Goal: Task Accomplishment & Management: Manage account settings

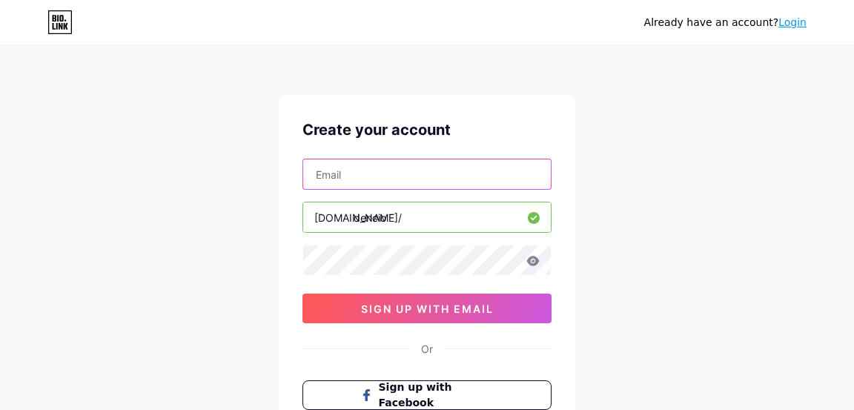
click at [330, 173] on input "text" at bounding box center [426, 174] width 247 height 30
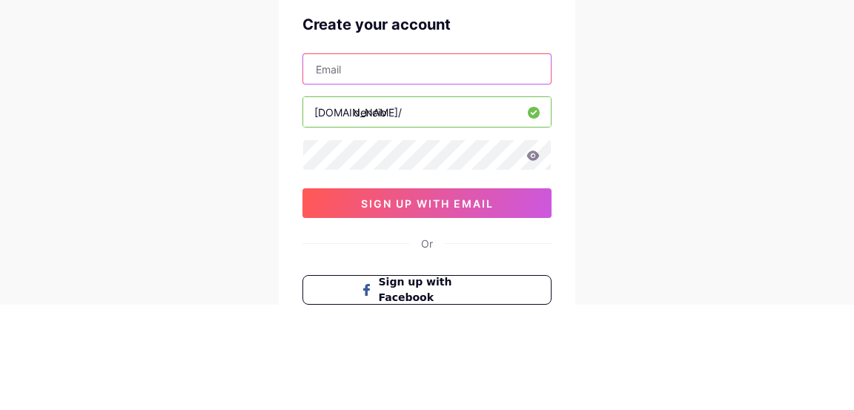
type input "[EMAIL_ADDRESS][DOMAIN_NAME]"
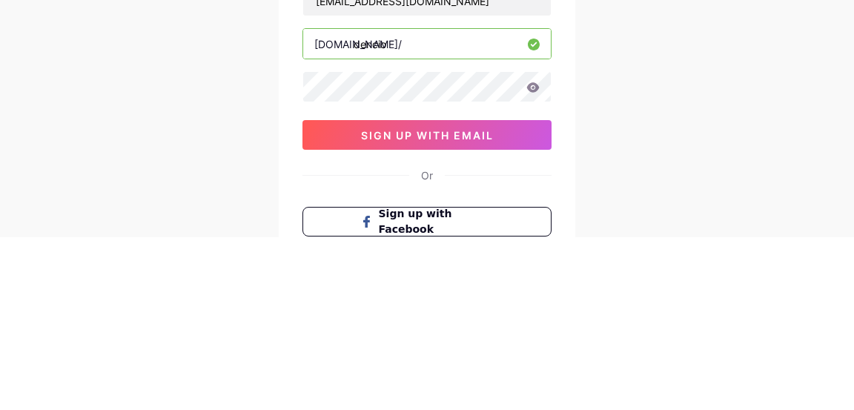
click at [538, 259] on icon at bounding box center [533, 261] width 13 height 10
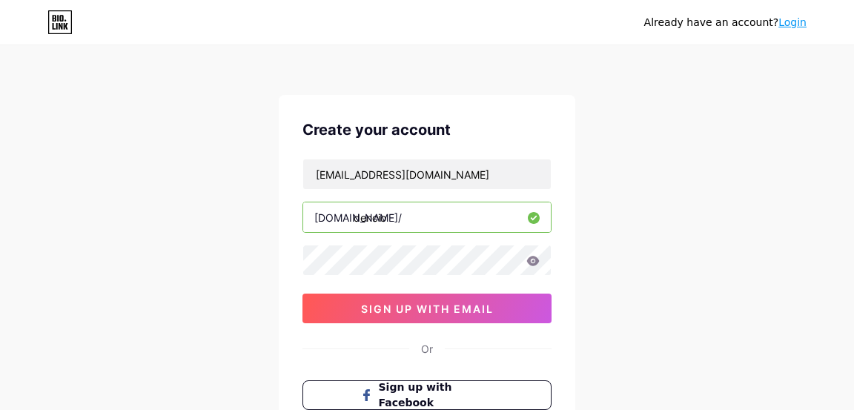
click at [535, 258] on icon at bounding box center [533, 261] width 13 height 10
click at [528, 262] on icon at bounding box center [533, 261] width 13 height 10
click at [533, 262] on icon at bounding box center [533, 261] width 13 height 10
click at [530, 261] on icon at bounding box center [533, 261] width 13 height 10
click at [366, 308] on span "sign up with email" at bounding box center [427, 308] width 133 height 13
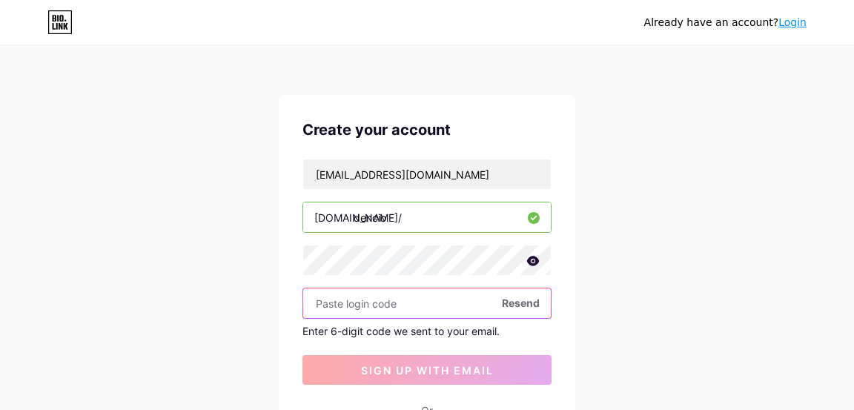
click at [337, 302] on input "text" at bounding box center [426, 303] width 247 height 30
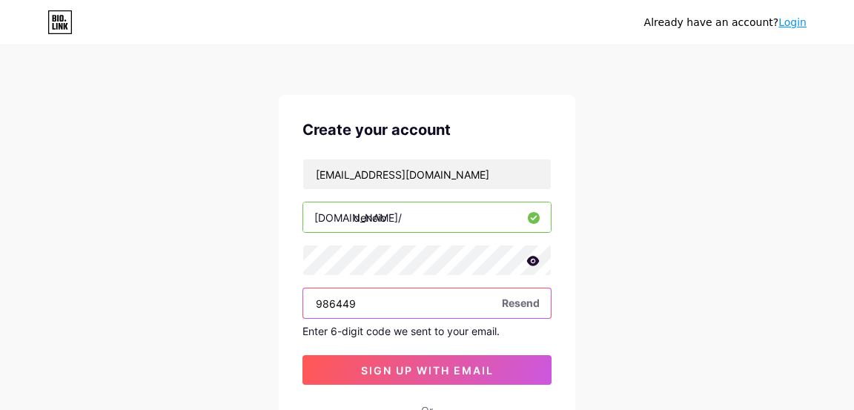
type input "986449"
click at [473, 368] on span "sign up with email" at bounding box center [427, 370] width 133 height 13
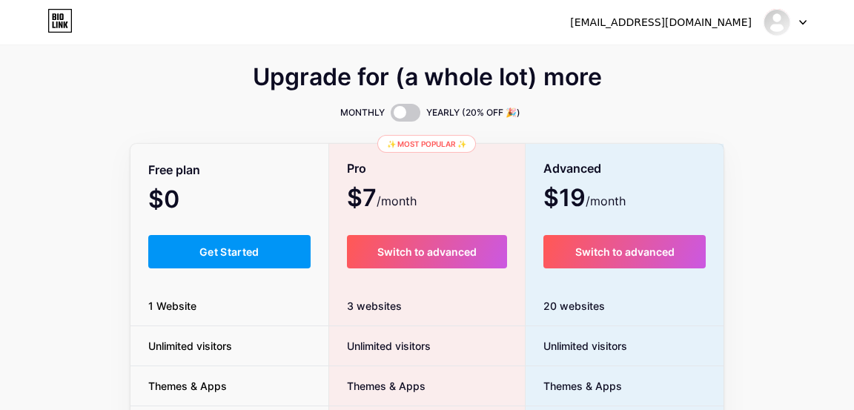
click at [191, 249] on button "Get Started" at bounding box center [229, 251] width 162 height 33
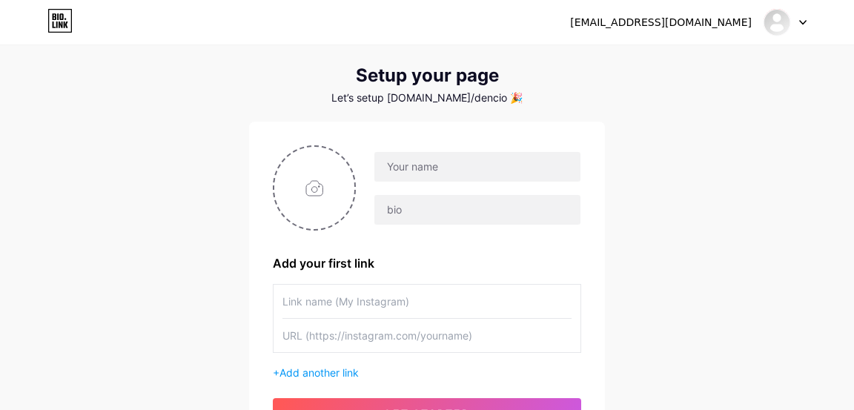
scroll to position [16, 0]
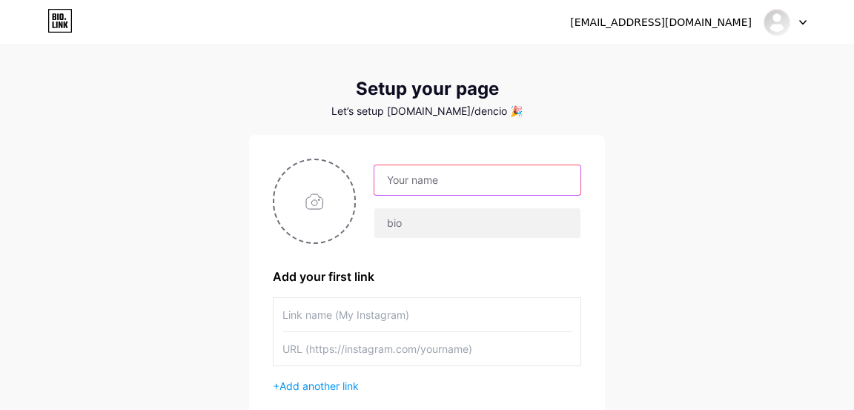
click at [405, 184] on input "text" at bounding box center [477, 180] width 206 height 30
type input "dencio"
click at [309, 194] on input "file" at bounding box center [314, 201] width 80 height 82
type input "C:\fakepath\IMG_20250813_091539.jpg"
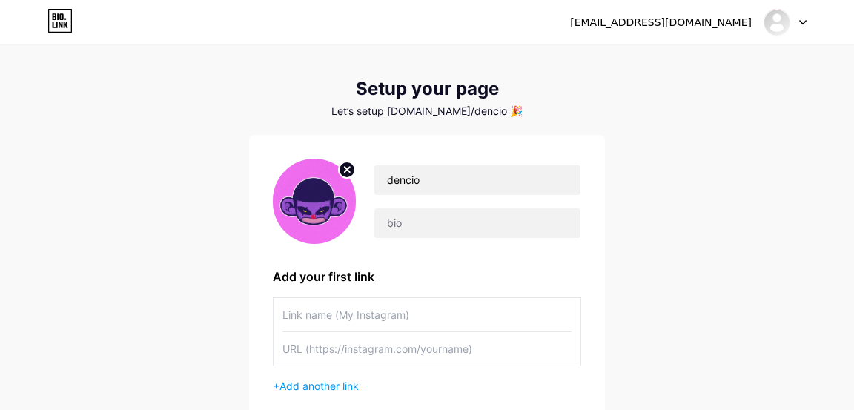
scroll to position [27, 0]
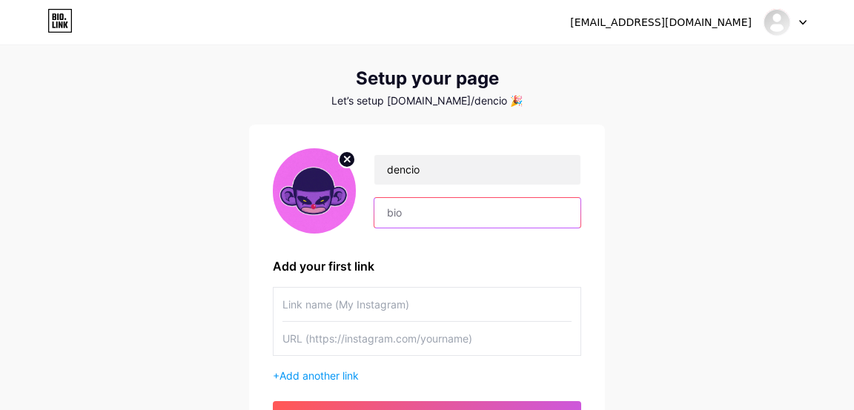
click at [517, 213] on input "text" at bounding box center [477, 213] width 206 height 30
click at [412, 207] on input "text" at bounding box center [477, 213] width 206 height 30
type input "yo! 🤡"
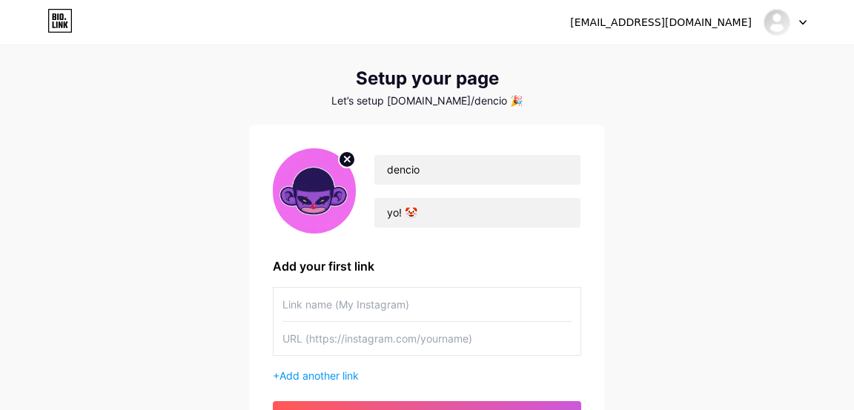
click at [313, 303] on input "text" at bounding box center [426, 303] width 289 height 33
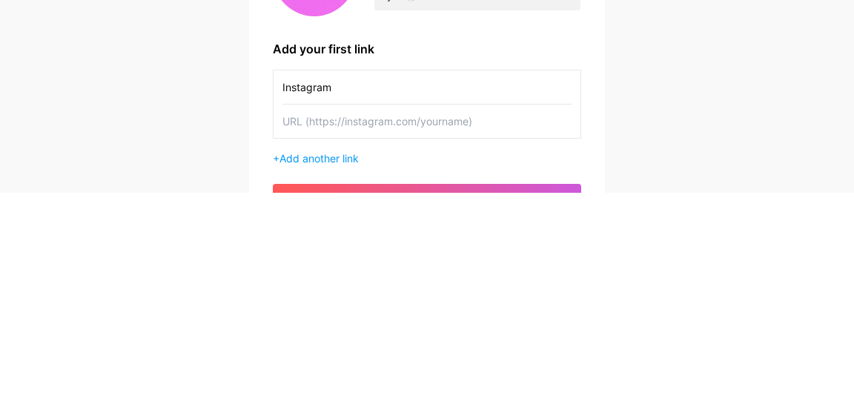
type input "Instagram"
click at [311, 334] on input "text" at bounding box center [426, 338] width 289 height 33
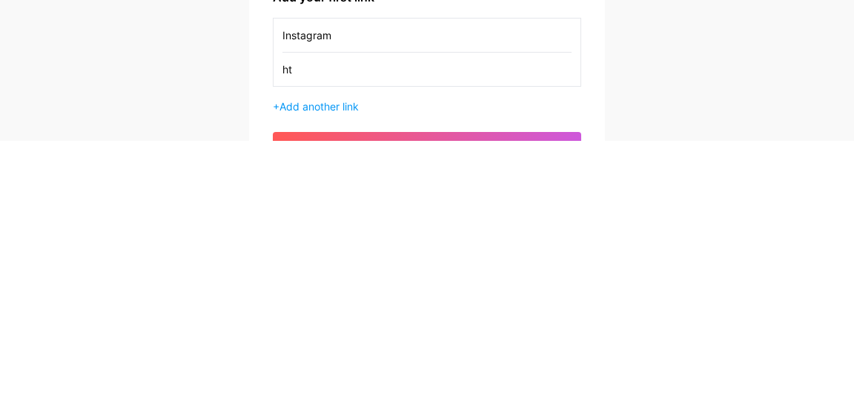
type input "h"
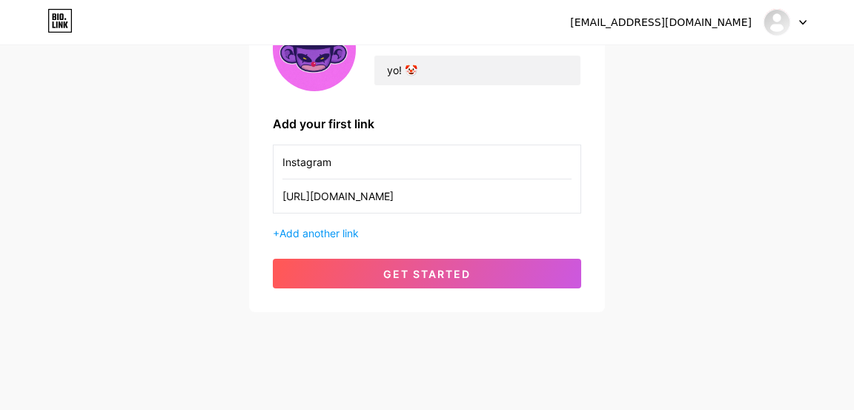
scroll to position [177, 0]
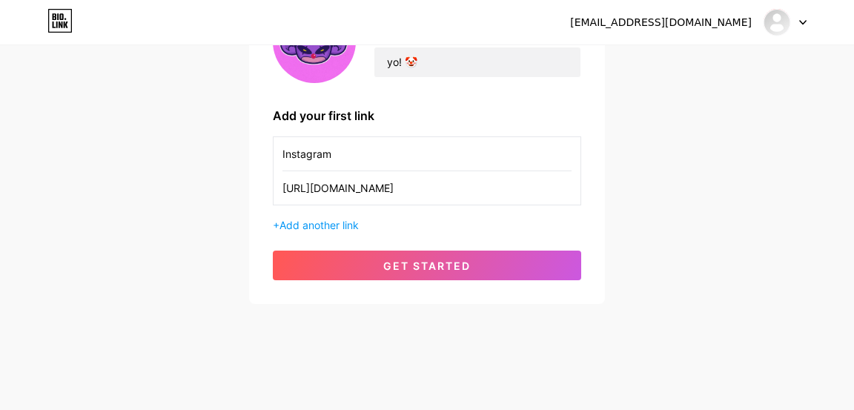
type input "[URL][DOMAIN_NAME]"
click at [320, 264] on button "get started" at bounding box center [427, 265] width 308 height 30
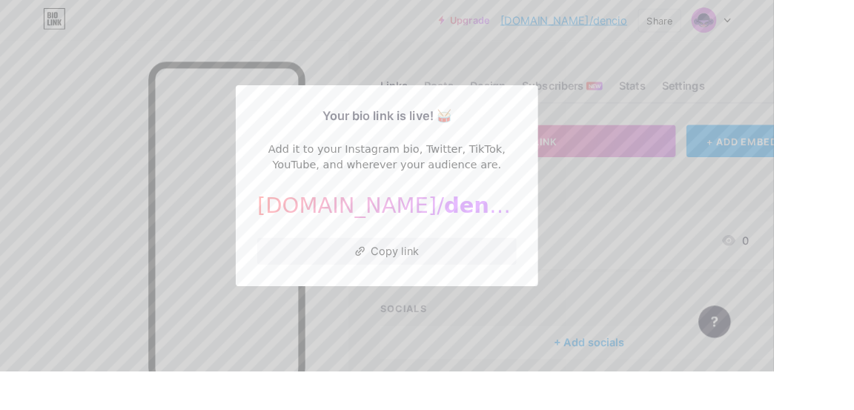
click at [397, 282] on icon at bounding box center [397, 277] width 11 height 10
click at [155, 229] on div at bounding box center [427, 205] width 854 height 410
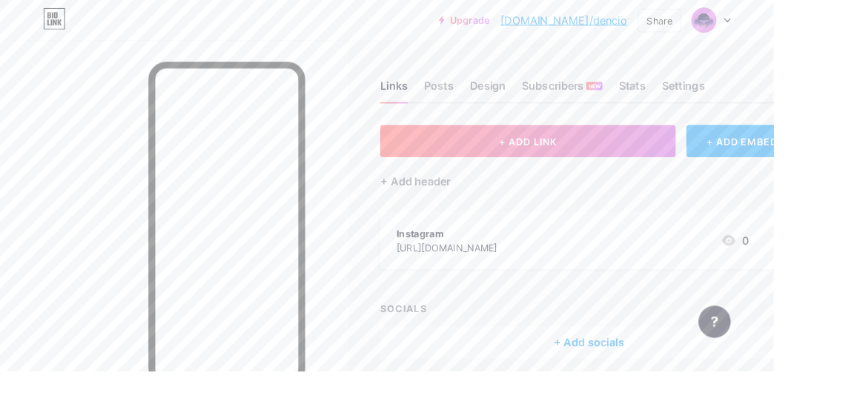
click at [528, 99] on div "Design" at bounding box center [538, 99] width 40 height 27
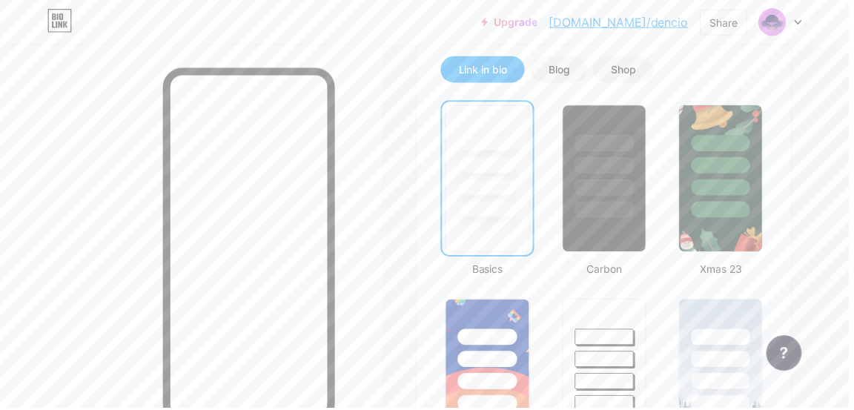
scroll to position [359, 0]
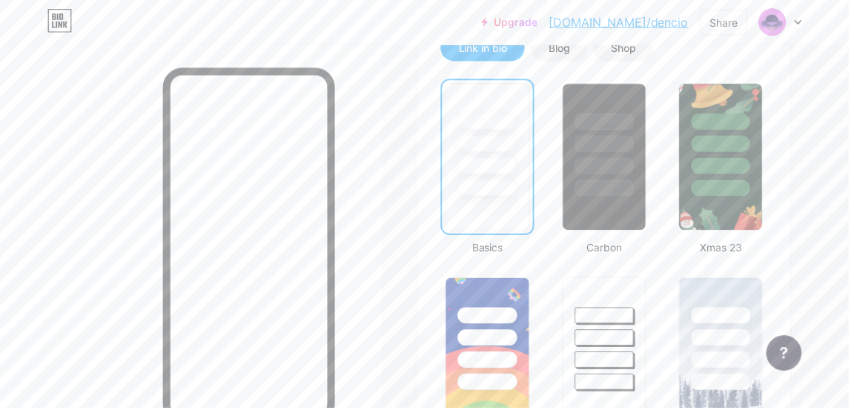
click at [599, 397] on div at bounding box center [607, 353] width 84 height 148
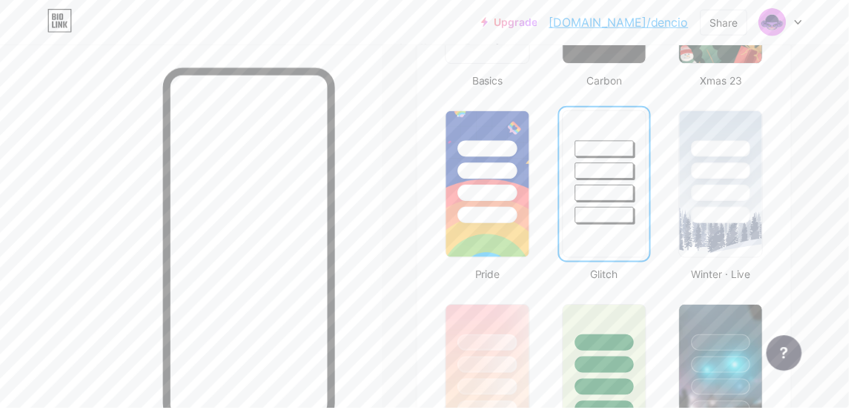
scroll to position [525, 0]
click at [482, 405] on div at bounding box center [489, 412] width 59 height 16
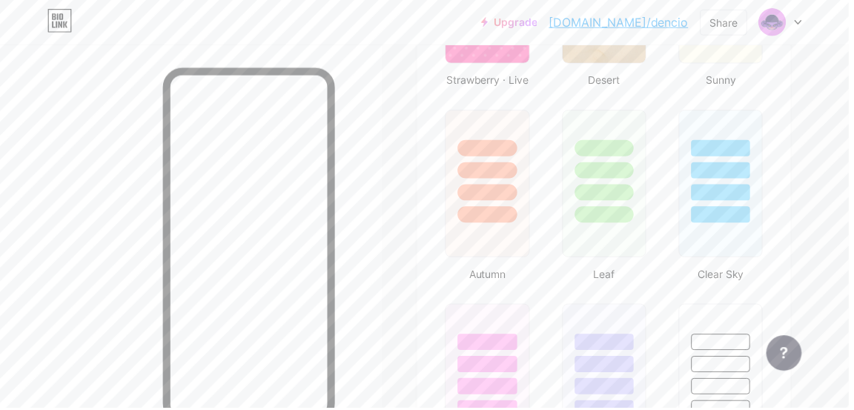
scroll to position [1311, 0]
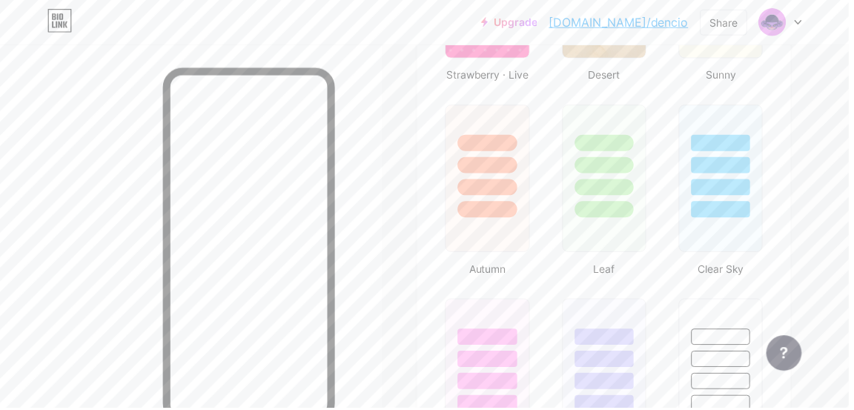
click at [483, 409] on div at bounding box center [490, 374] width 84 height 148
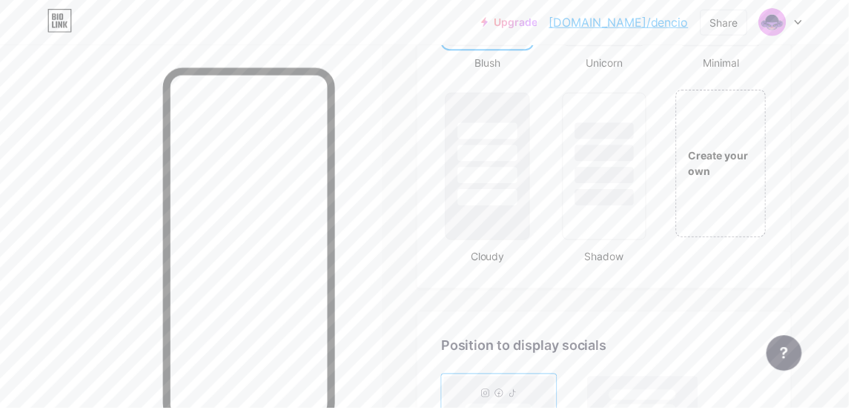
scroll to position [1709, 0]
click at [721, 191] on div "Create your own" at bounding box center [724, 169] width 90 height 148
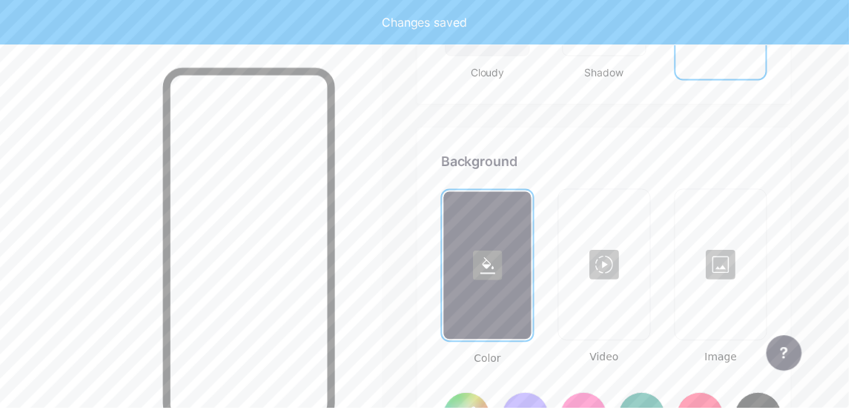
scroll to position [1967, 0]
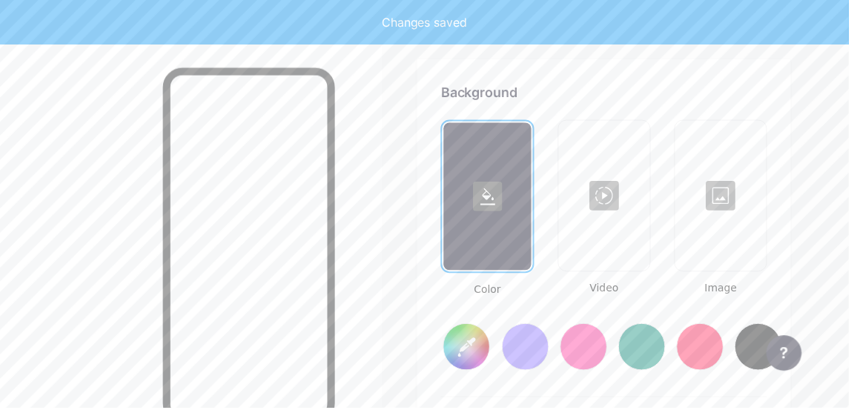
type input "#ffffff"
type input "#000000"
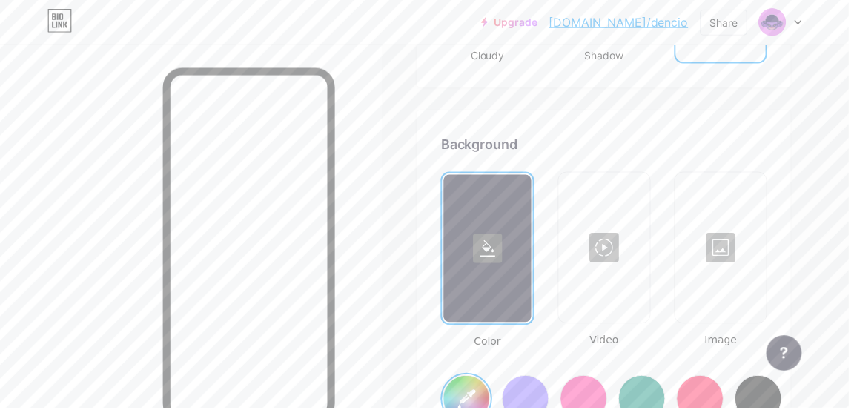
scroll to position [1900, 0]
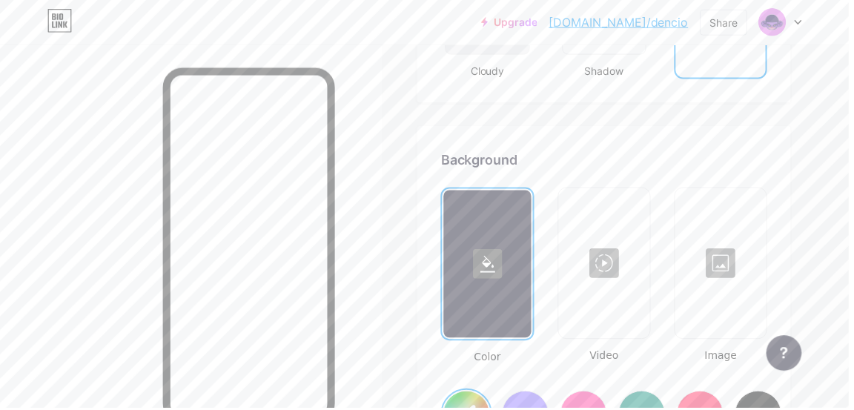
click at [489, 273] on icon at bounding box center [490, 265] width 15 height 17
click at [719, 280] on div at bounding box center [724, 264] width 89 height 148
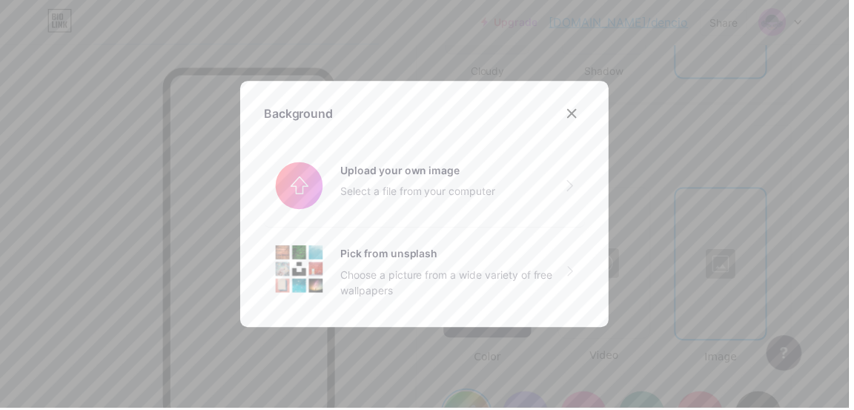
click at [370, 219] on input "file" at bounding box center [426, 186] width 323 height 83
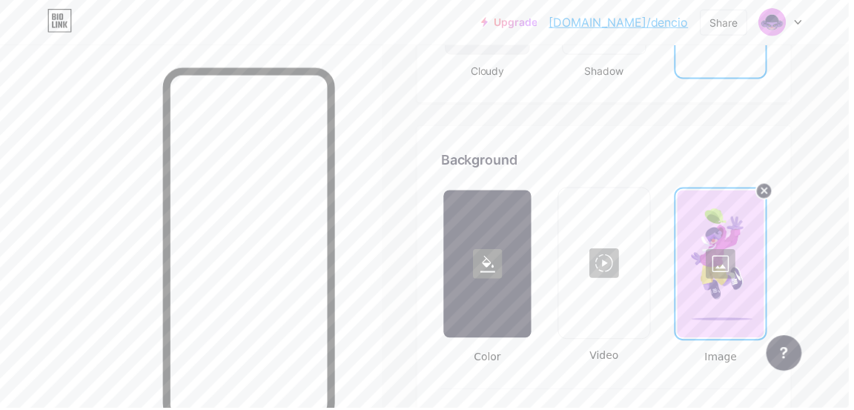
scroll to position [1899, 0]
click at [718, 268] on div at bounding box center [724, 266] width 87 height 148
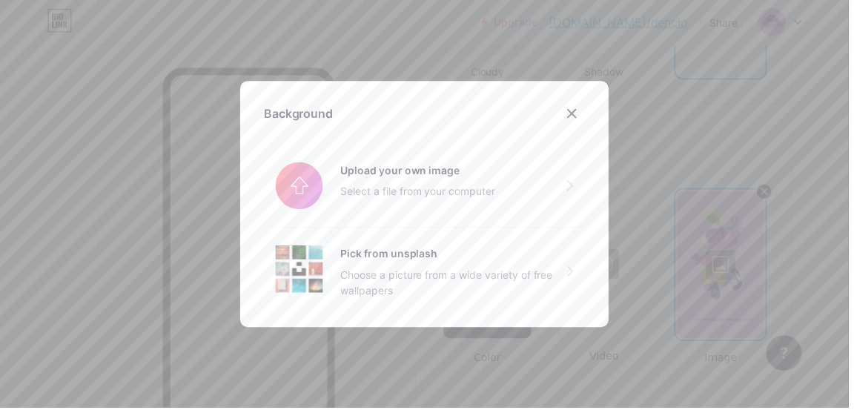
click at [389, 218] on input "file" at bounding box center [426, 186] width 323 height 83
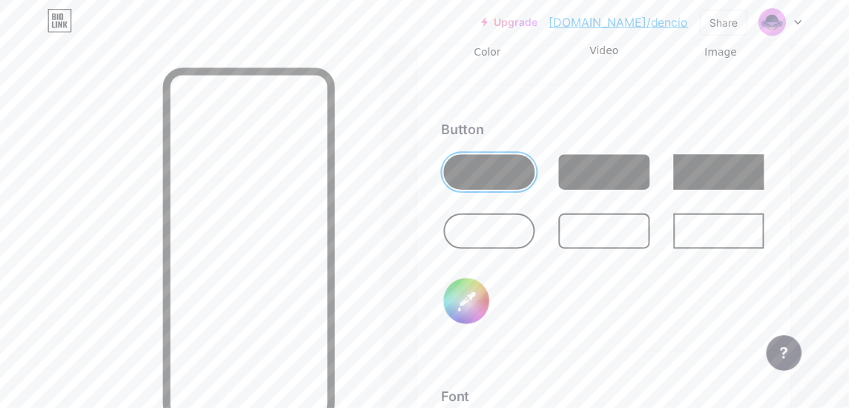
scroll to position [2212, 0]
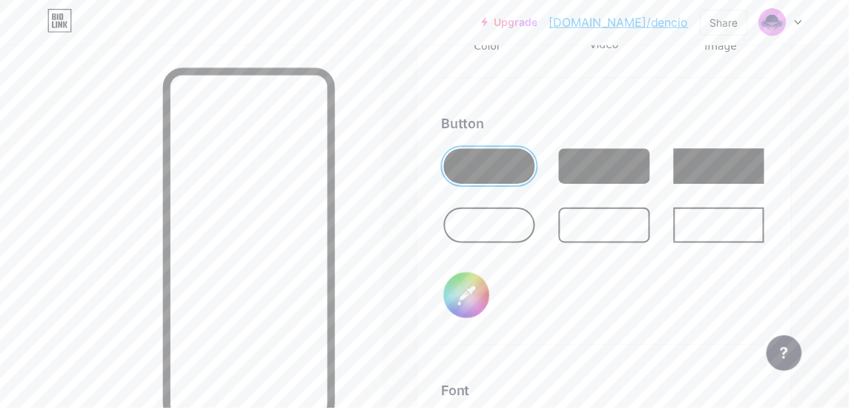
click at [471, 298] on input "#000000" at bounding box center [469, 296] width 46 height 46
click at [469, 301] on input "#000000" at bounding box center [469, 296] width 46 height 46
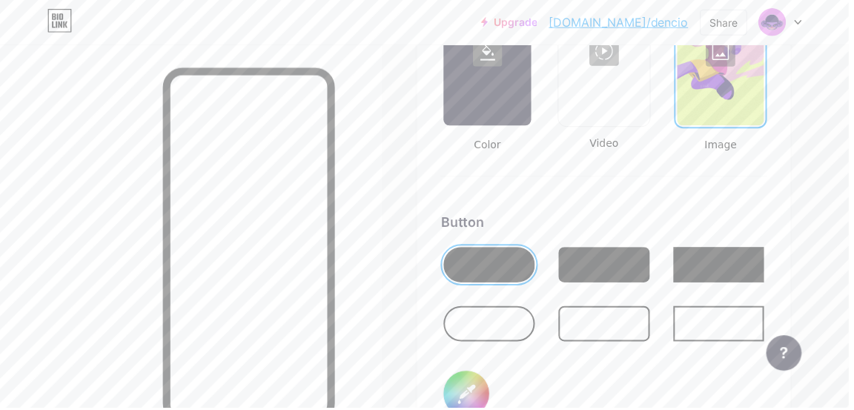
scroll to position [2114, 0]
click at [468, 402] on input "#f288c8" at bounding box center [469, 395] width 46 height 46
type input "#7708c7"
click at [607, 325] on div at bounding box center [608, 325] width 92 height 36
click at [483, 329] on div at bounding box center [492, 325] width 92 height 36
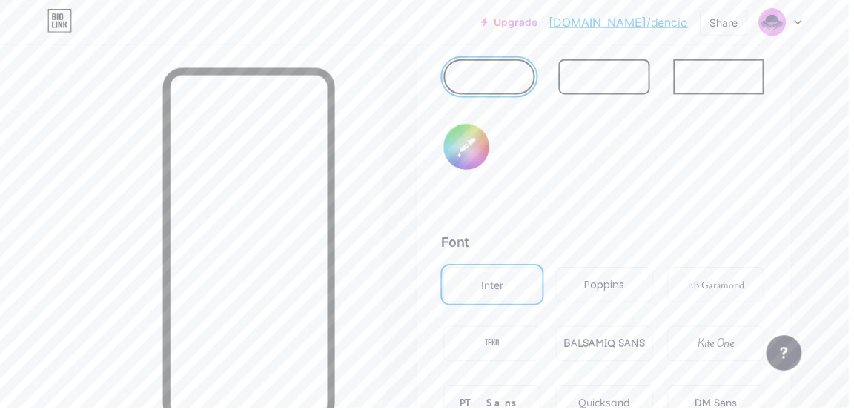
scroll to position [2362, 0]
click at [493, 409] on div "PT Sans" at bounding box center [494, 404] width 65 height 16
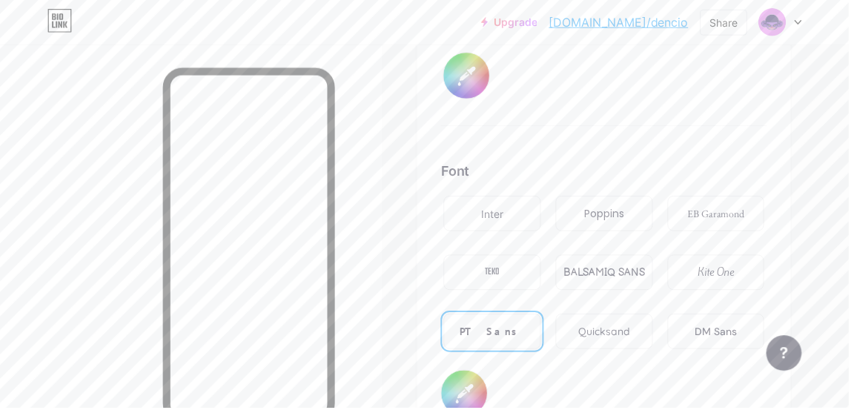
scroll to position [2433, 0]
click at [471, 395] on input "#000000" at bounding box center [467, 395] width 46 height 46
type input "#ffffff"
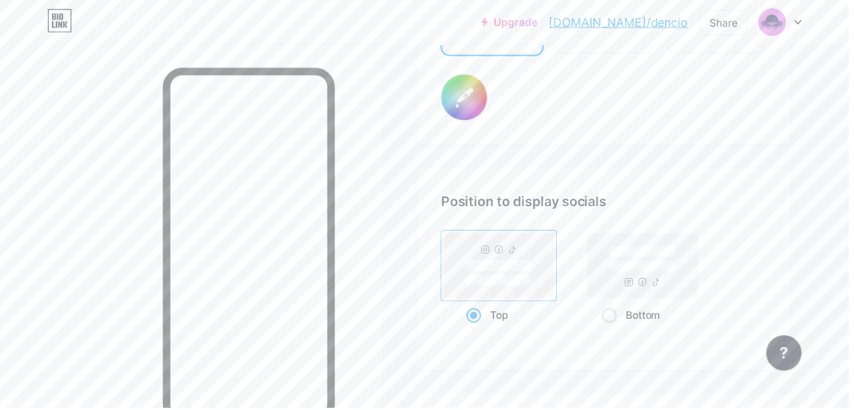
scroll to position [2733, 0]
click at [608, 311] on span at bounding box center [612, 314] width 15 height 15
click at [608, 328] on input "Bottom" at bounding box center [610, 333] width 10 height 10
radio input "true"
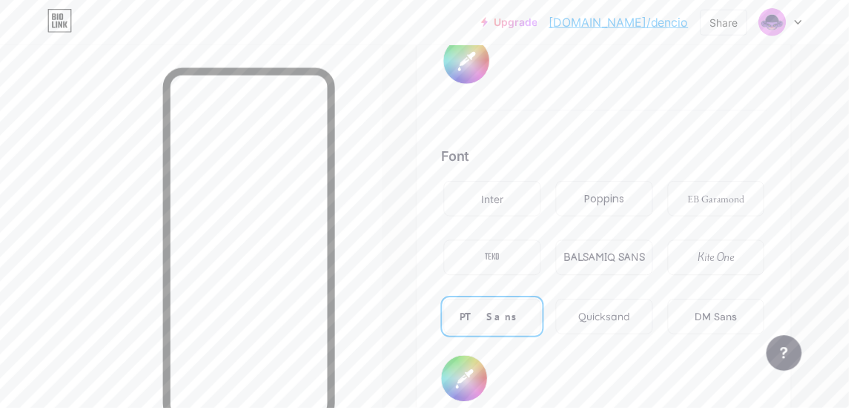
scroll to position [2446, 0]
click at [602, 253] on div "BALSAMIQ SANS" at bounding box center [607, 261] width 82 height 16
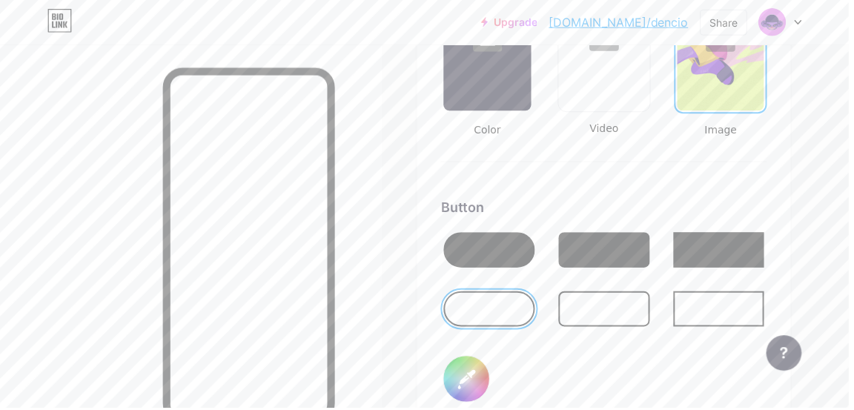
scroll to position [2129, 0]
click at [470, 383] on input "#7708c7" at bounding box center [469, 380] width 46 height 46
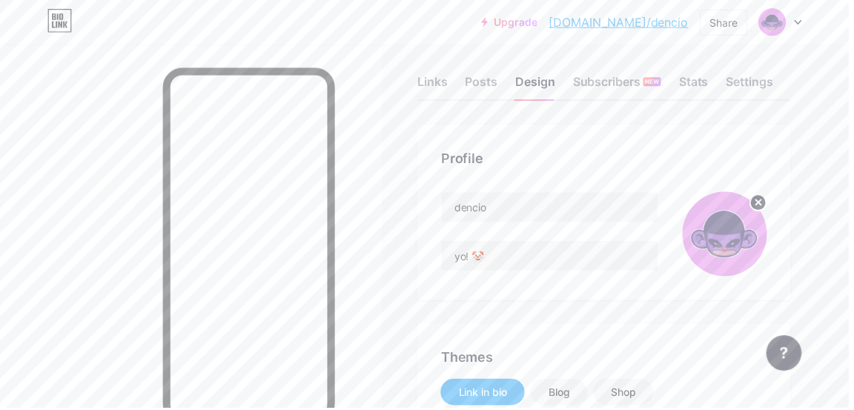
scroll to position [0, 0]
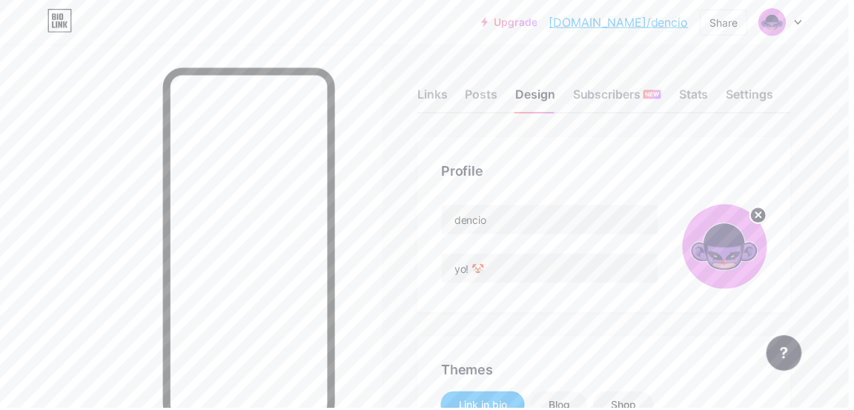
click at [488, 90] on div "Posts" at bounding box center [484, 99] width 33 height 27
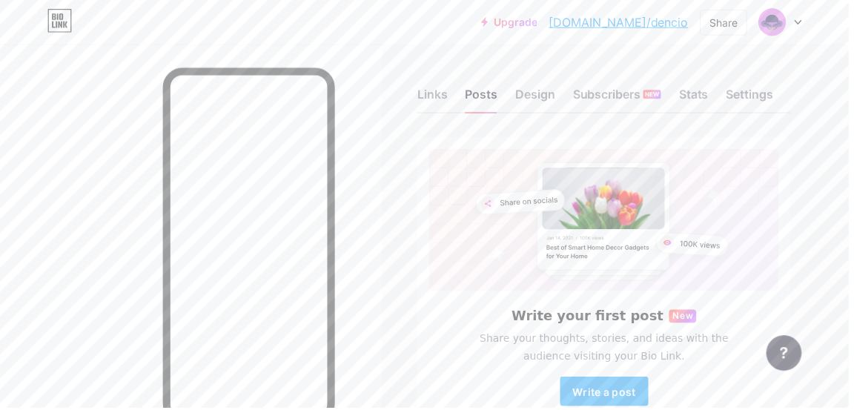
click at [545, 95] on div "Design" at bounding box center [538, 99] width 40 height 27
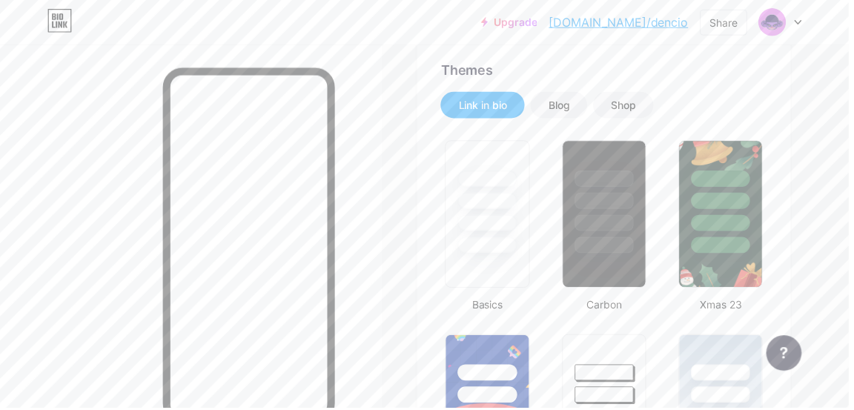
scroll to position [304, 0]
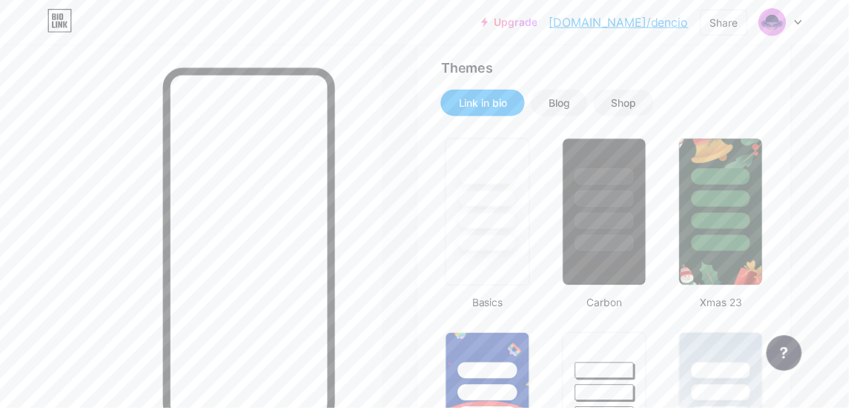
type input "#000000"
click at [616, 240] on div at bounding box center [607, 244] width 59 height 16
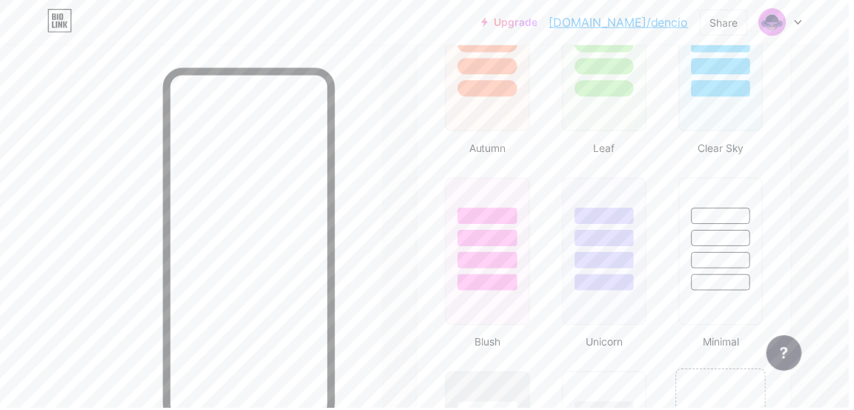
scroll to position [1439, 0]
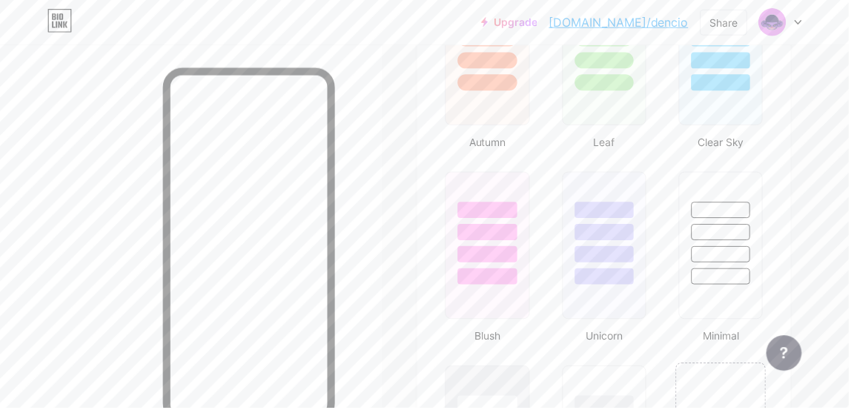
click at [624, 271] on div at bounding box center [607, 278] width 59 height 16
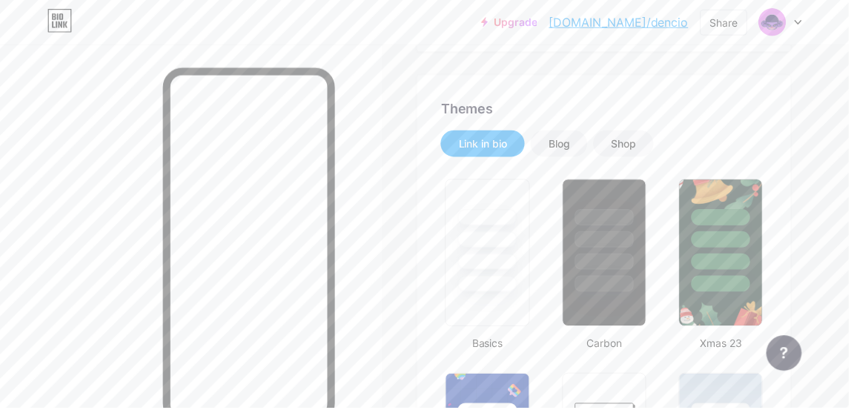
scroll to position [270, 0]
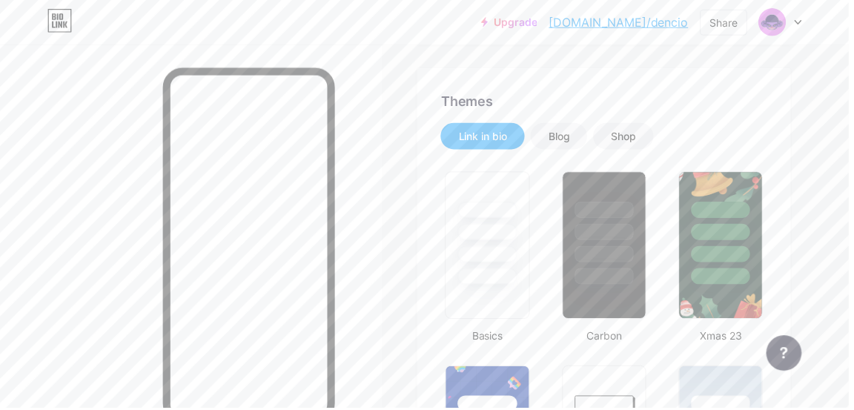
click at [563, 132] on div "Blog" at bounding box center [561, 137] width 21 height 15
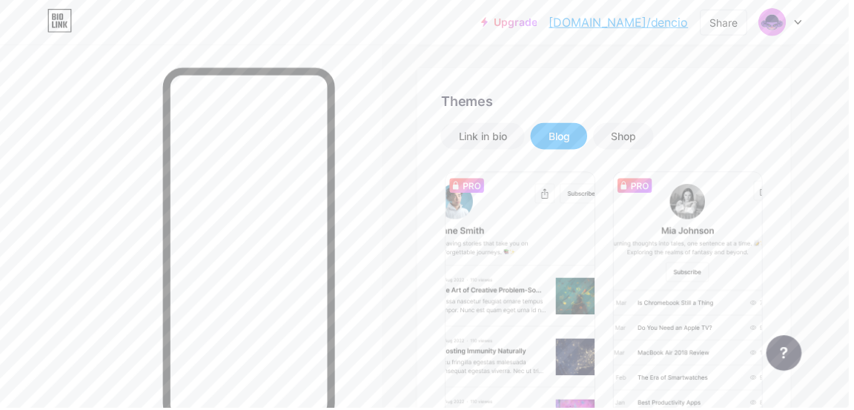
click at [631, 136] on div "Shop" at bounding box center [626, 137] width 25 height 15
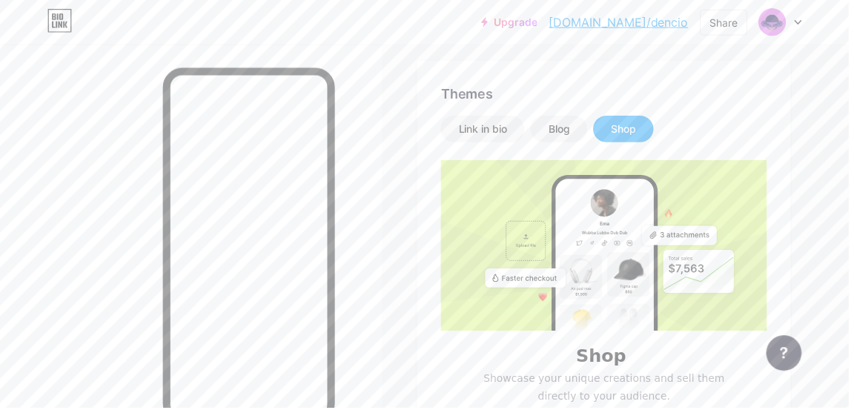
scroll to position [276, 0]
click at [565, 126] on div "Blog" at bounding box center [561, 131] width 21 height 15
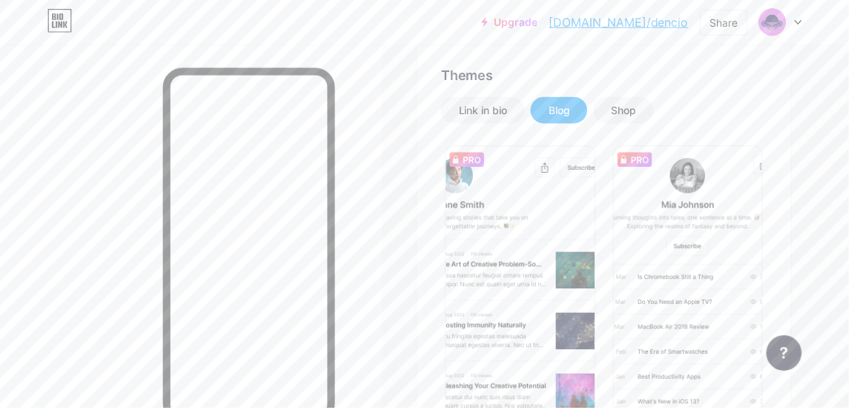
scroll to position [294, 0]
click at [642, 111] on div "Shop" at bounding box center [626, 112] width 61 height 27
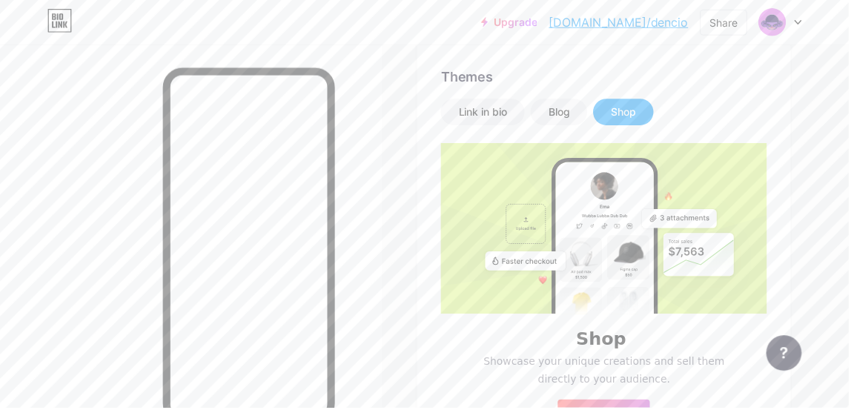
click at [462, 108] on div "Link in bio" at bounding box center [485, 112] width 49 height 15
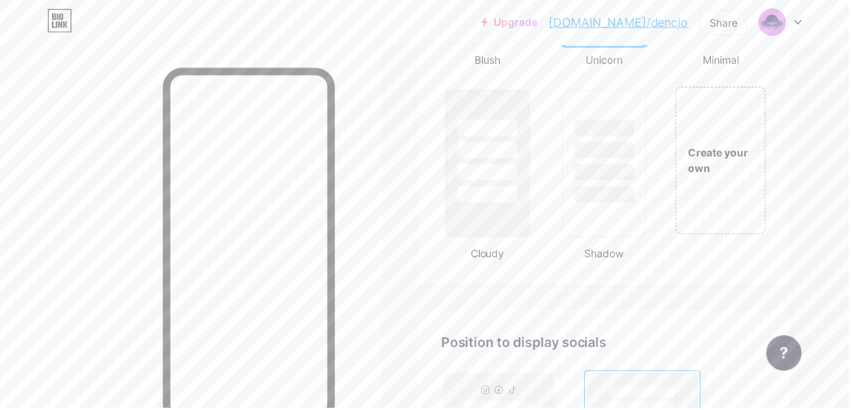
scroll to position [1715, 0]
click at [713, 194] on div "Create your own" at bounding box center [724, 162] width 90 height 148
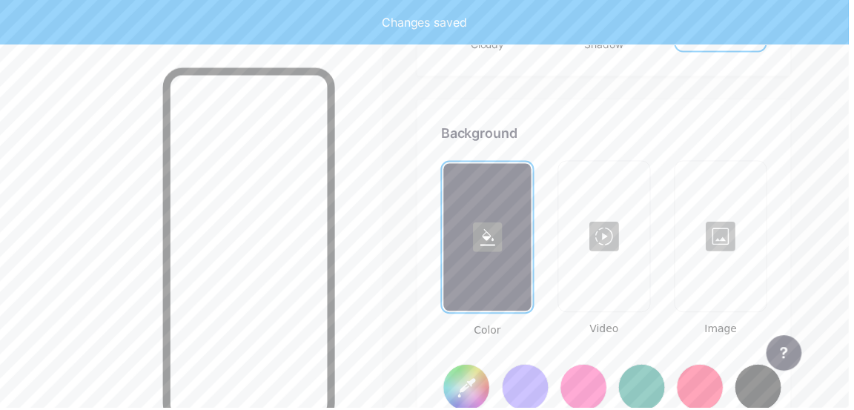
scroll to position [1967, 0]
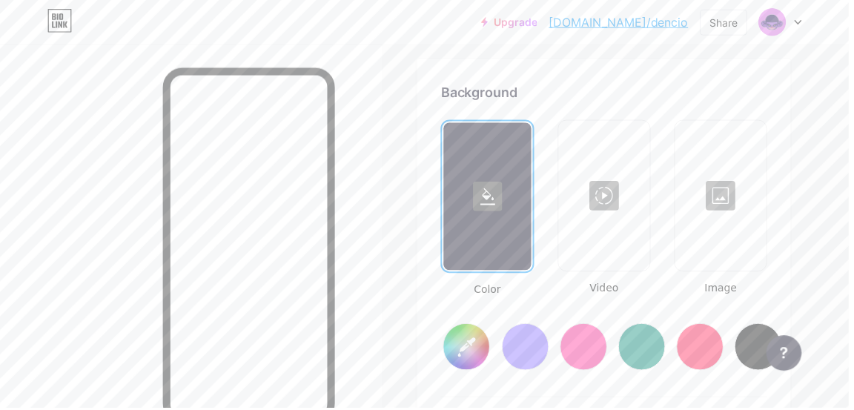
type input "#ffffff"
type input "#000000"
click at [734, 206] on div at bounding box center [724, 197] width 89 height 148
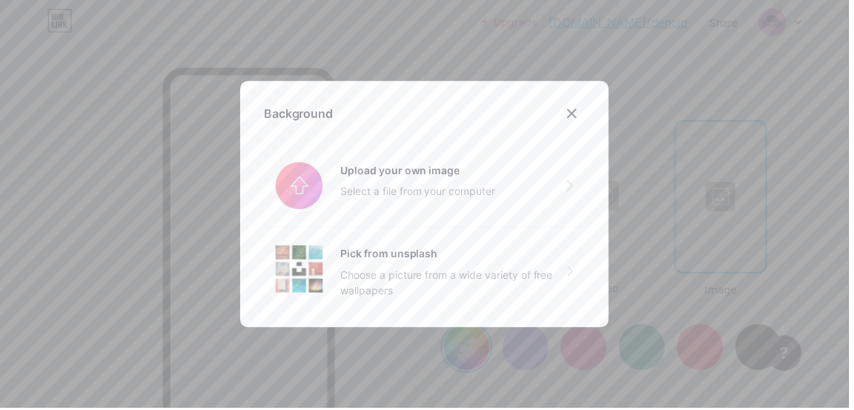
click at [358, 221] on input "file" at bounding box center [426, 186] width 323 height 83
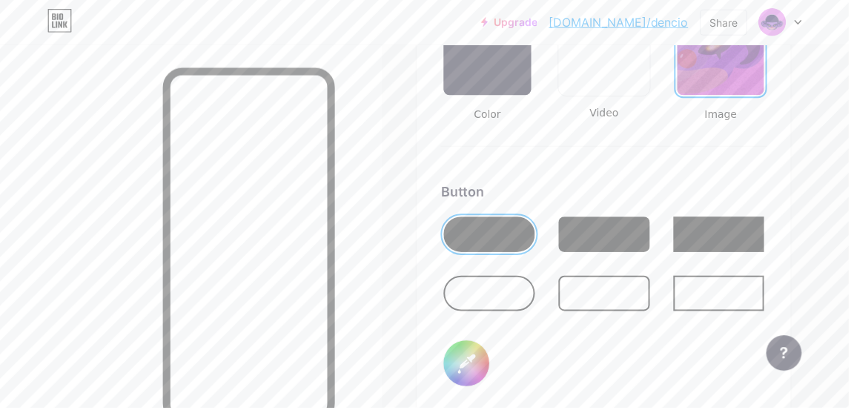
scroll to position [2144, 0]
click at [499, 296] on div at bounding box center [492, 294] width 92 height 36
click at [588, 293] on div at bounding box center [608, 294] width 92 height 36
click at [469, 367] on input "#000000" at bounding box center [469, 365] width 46 height 46
type input "#ffffff"
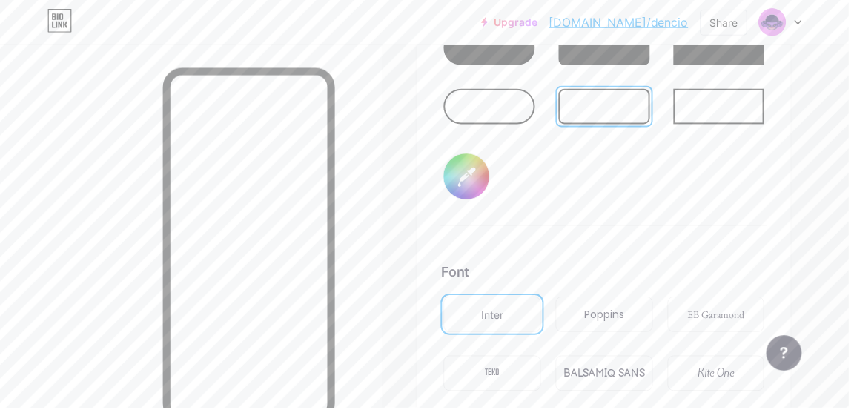
scroll to position [2332, 0]
click at [501, 376] on div "TEKO" at bounding box center [495, 375] width 15 height 16
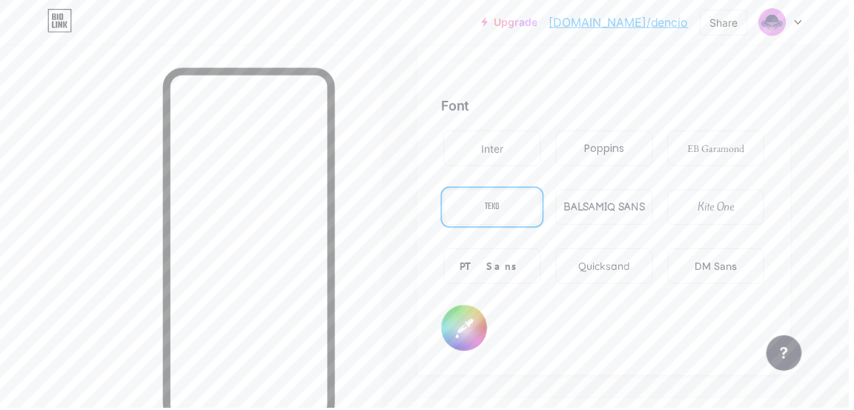
scroll to position [2500, 0]
click at [470, 329] on input "#000000" at bounding box center [467, 328] width 46 height 46
type input "#ffffff"
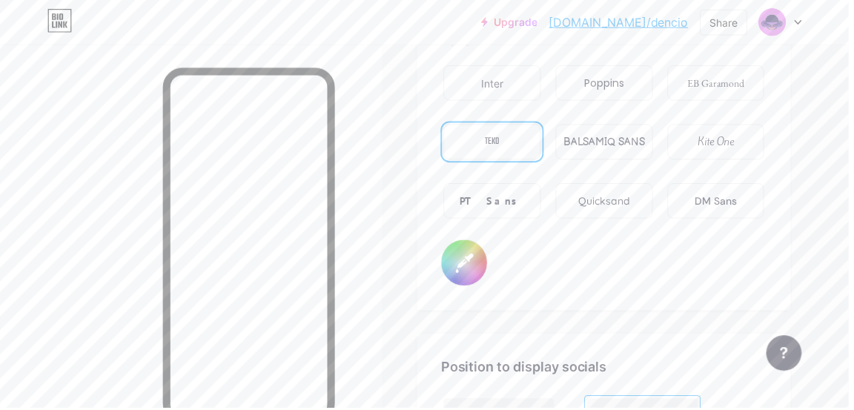
scroll to position [2512, 0]
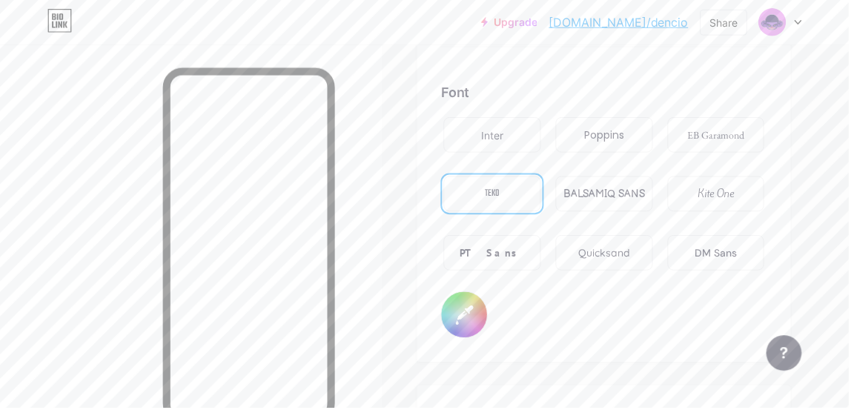
click at [605, 256] on div "Quicksand" at bounding box center [608, 255] width 52 height 16
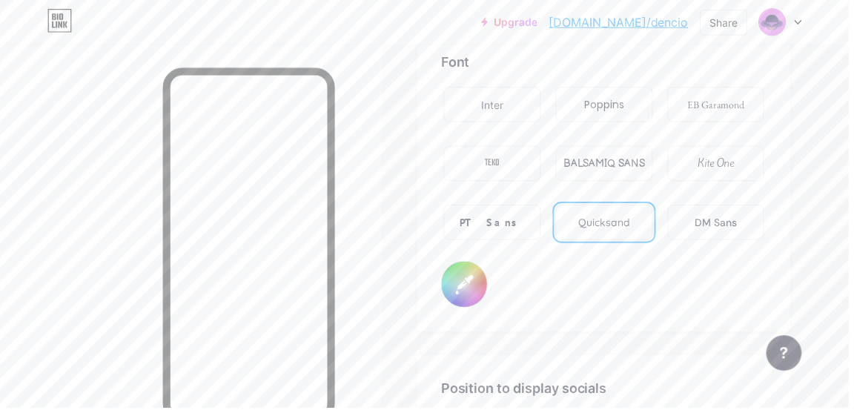
scroll to position [2552, 0]
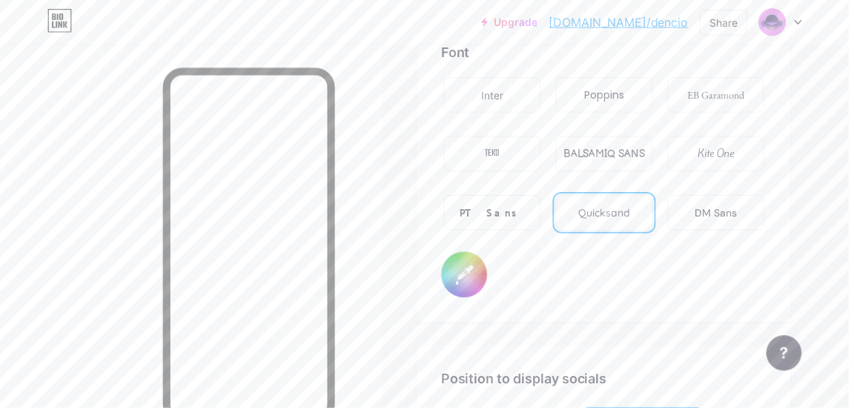
click at [610, 157] on div "BALSAMIQ SANS" at bounding box center [607, 155] width 82 height 16
click at [602, 99] on div "Poppins" at bounding box center [608, 96] width 40 height 16
click at [496, 91] on div "Inter" at bounding box center [495, 96] width 22 height 16
click at [711, 96] on div "EB Garamond" at bounding box center [720, 96] width 58 height 16
click at [710, 154] on div "Kite One" at bounding box center [720, 155] width 37 height 16
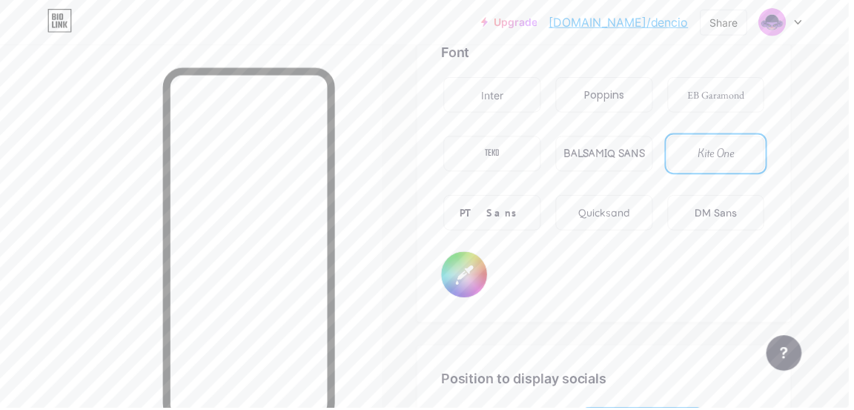
click at [504, 105] on div "Inter" at bounding box center [495, 96] width 98 height 36
click at [508, 147] on div "TEKO" at bounding box center [495, 155] width 98 height 36
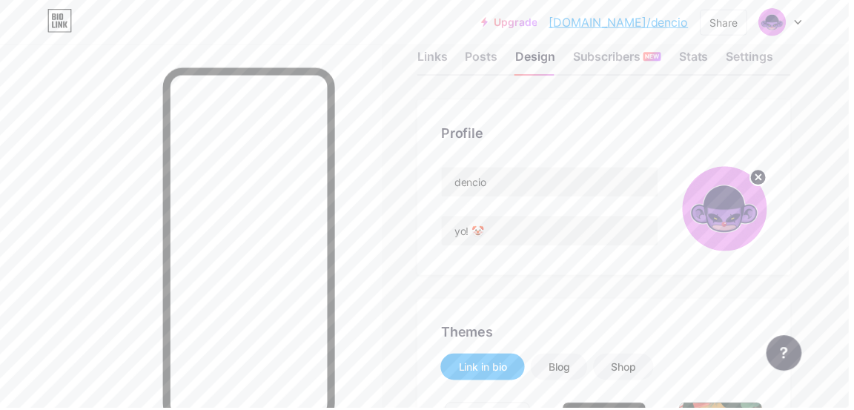
scroll to position [0, 0]
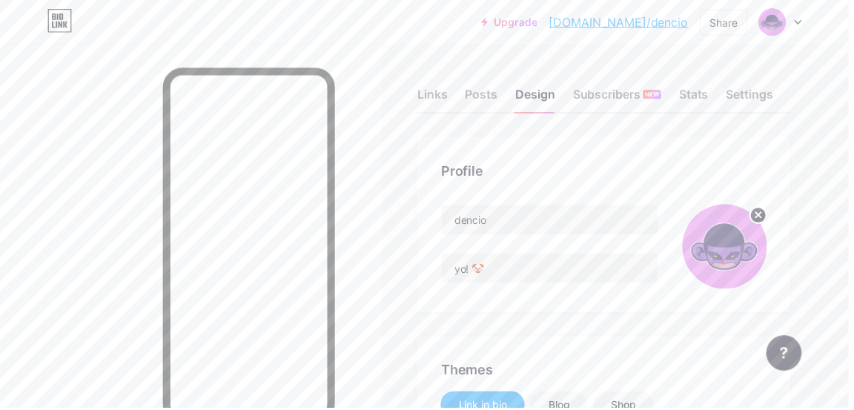
click at [434, 98] on div "Links" at bounding box center [434, 99] width 30 height 27
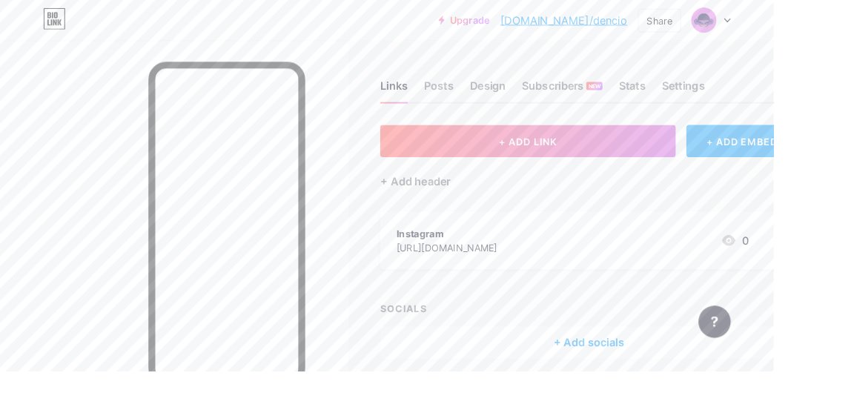
click at [458, 202] on div "+ Add header" at bounding box center [457, 200] width 77 height 18
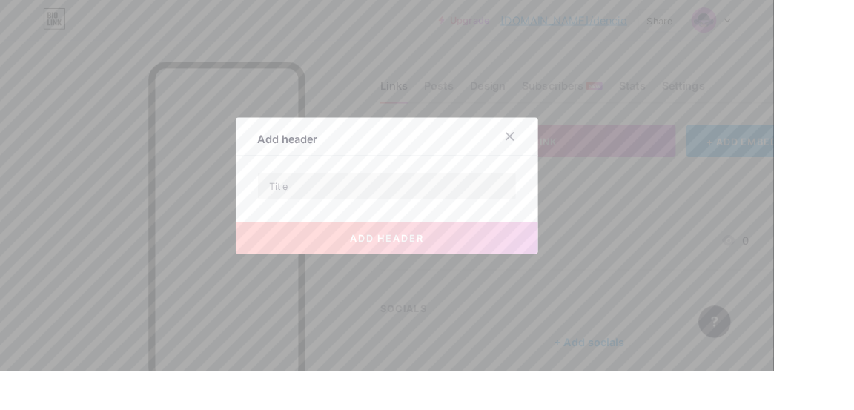
click at [750, 262] on div at bounding box center [427, 205] width 854 height 410
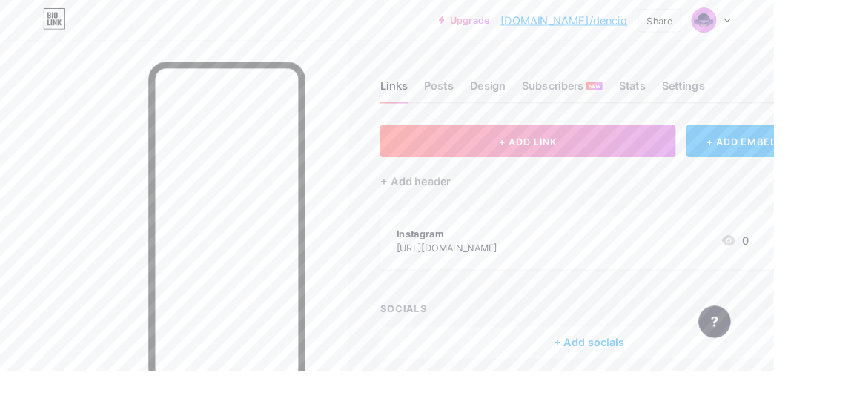
click at [768, 93] on div "Settings" at bounding box center [753, 99] width 47 height 27
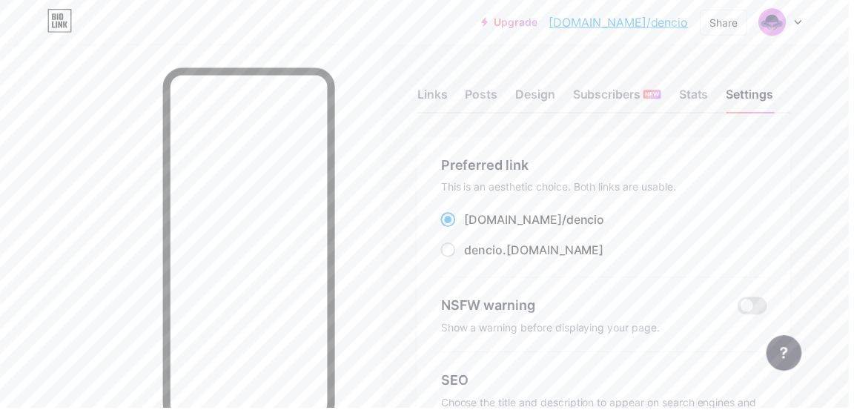
click at [702, 97] on div "Stats" at bounding box center [697, 99] width 30 height 27
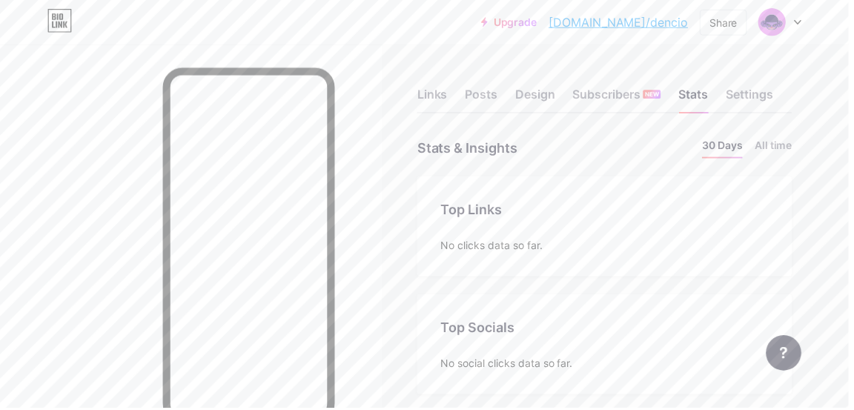
click at [545, 93] on div "Design" at bounding box center [538, 99] width 40 height 27
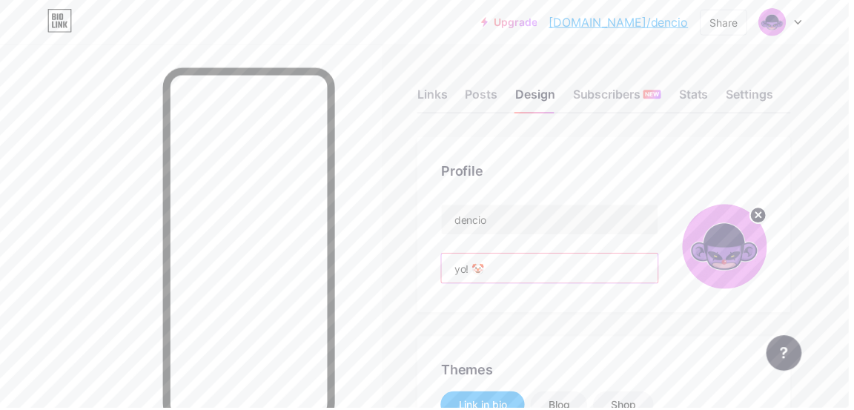
click at [594, 272] on input "yo! 🤡" at bounding box center [553, 270] width 218 height 30
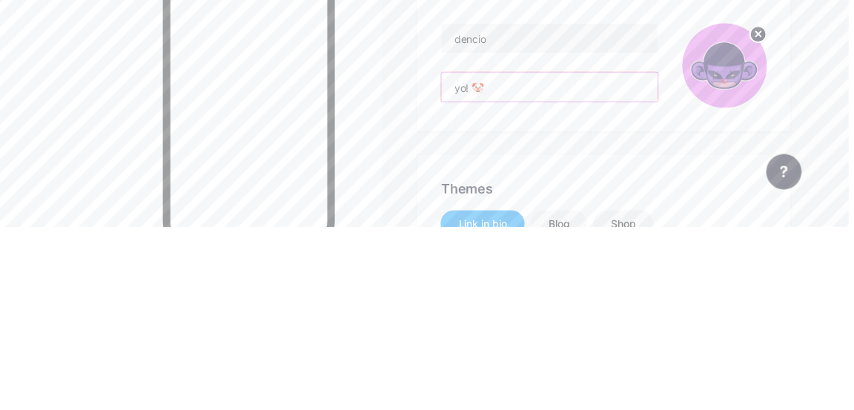
type input "#000000"
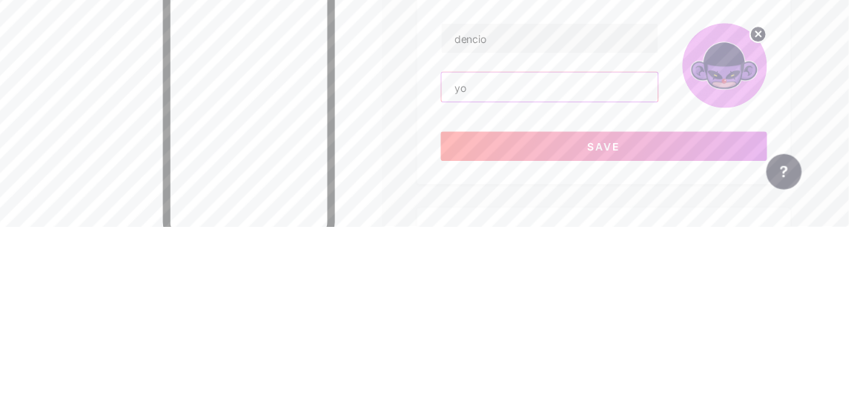
type input "y"
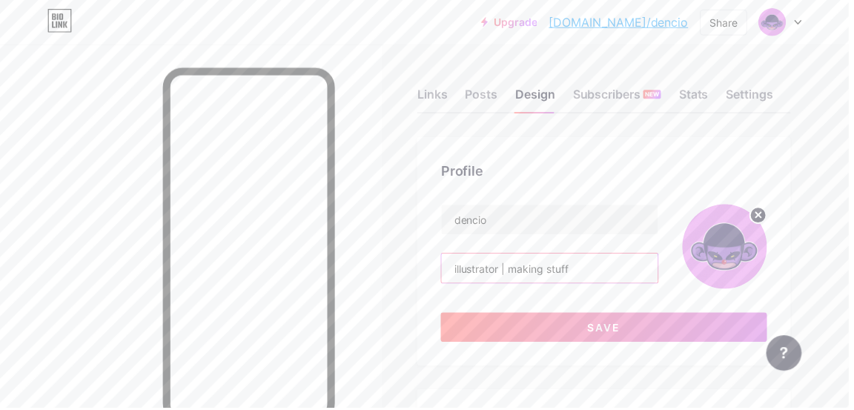
click at [609, 264] on input "illustrator | making stuff" at bounding box center [553, 270] width 218 height 30
type input "illustrator | making stuff | 🤡"
click at [662, 330] on button "Save" at bounding box center [607, 329] width 328 height 30
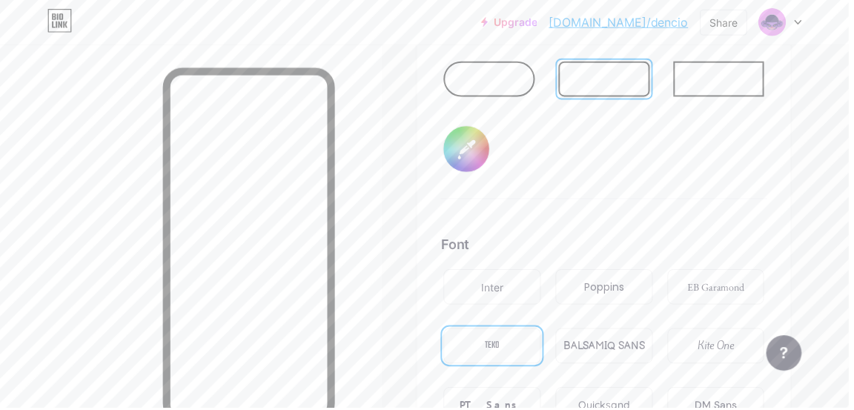
scroll to position [2361, 0]
click at [511, 290] on div "Inter" at bounding box center [495, 287] width 98 height 36
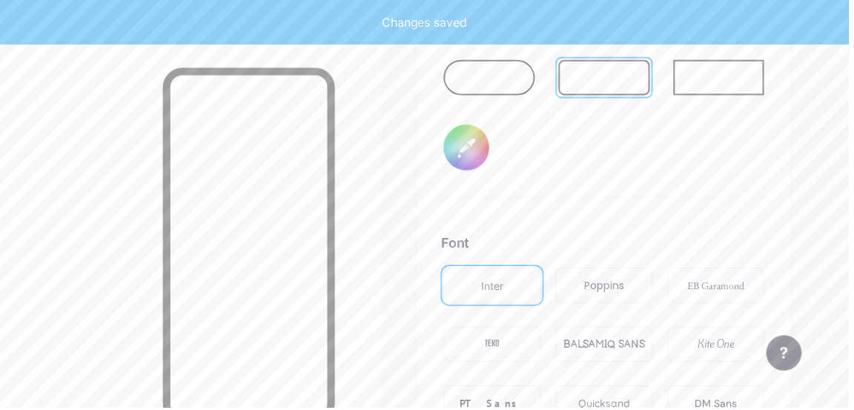
type input "#000000"
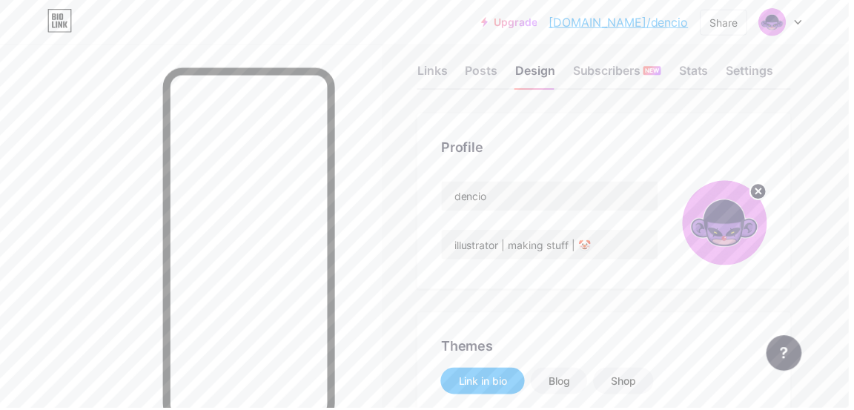
scroll to position [0, 0]
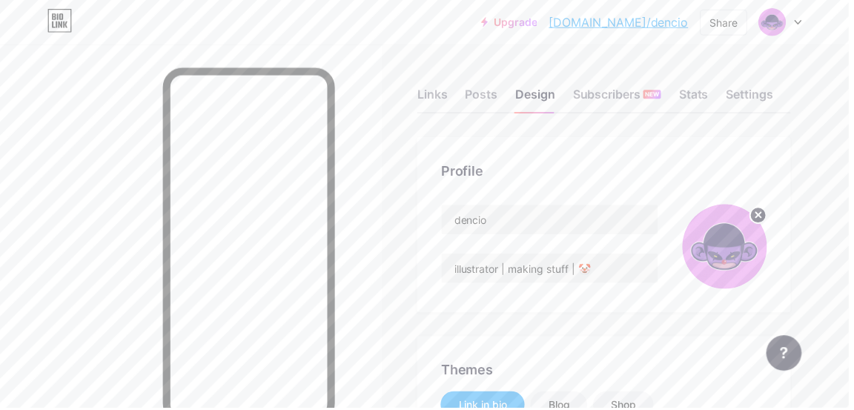
click at [425, 99] on div "Links" at bounding box center [434, 99] width 30 height 27
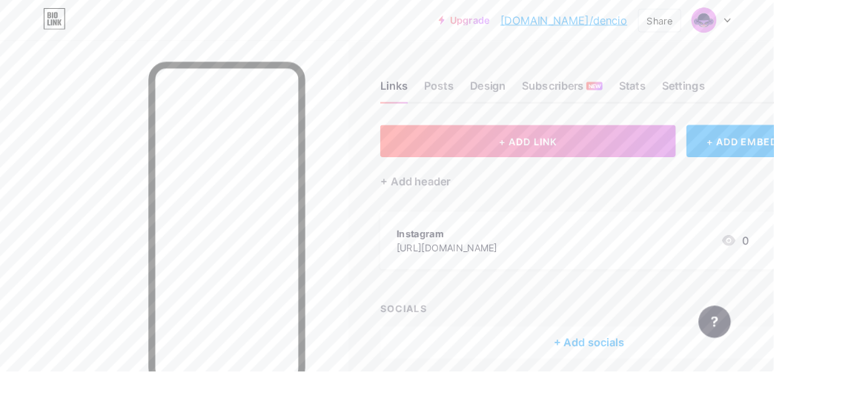
click at [668, 157] on button "+ ADD LINK" at bounding box center [582, 156] width 326 height 36
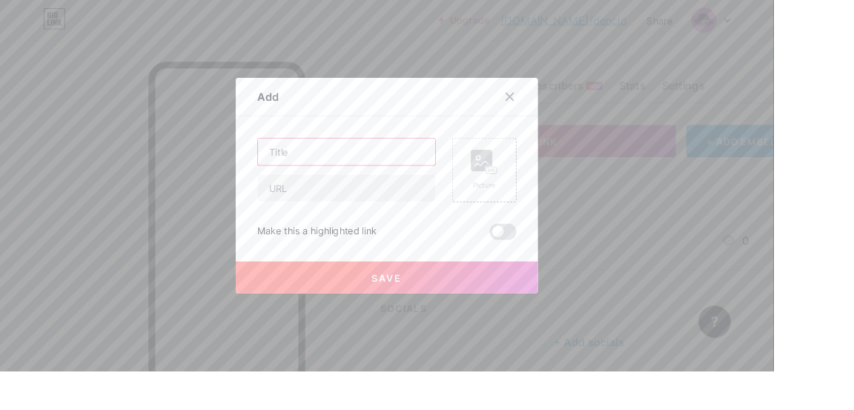
click at [330, 182] on input "text" at bounding box center [383, 168] width 196 height 30
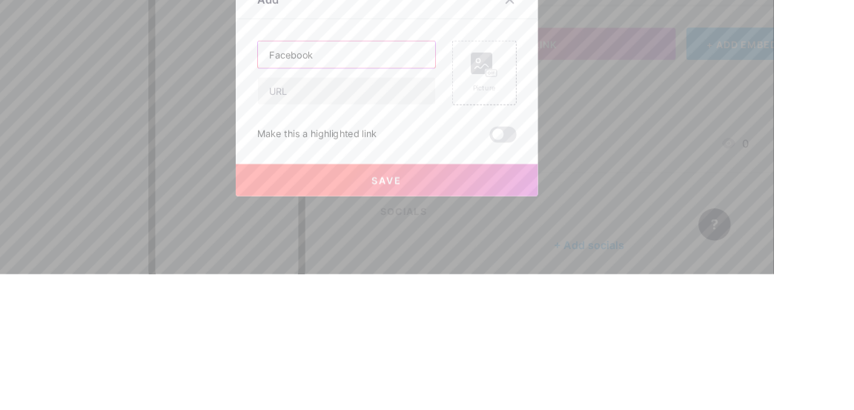
type input "Facebook"
click at [318, 222] on input "text" at bounding box center [383, 208] width 196 height 30
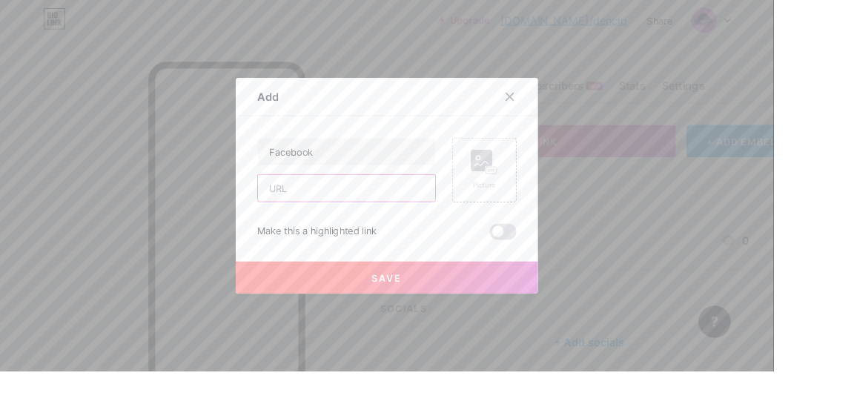
click at [324, 222] on input "text" at bounding box center [383, 208] width 196 height 30
type input "[URL][DOMAIN_NAME]"
click at [423, 313] on span "Save" at bounding box center [426, 306] width 33 height 13
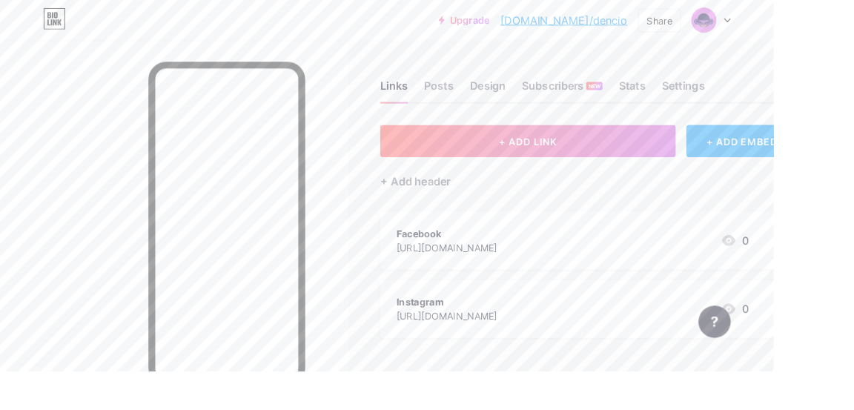
click at [799, 265] on icon at bounding box center [803, 265] width 15 height 12
click at [825, 262] on div "0" at bounding box center [810, 265] width 31 height 18
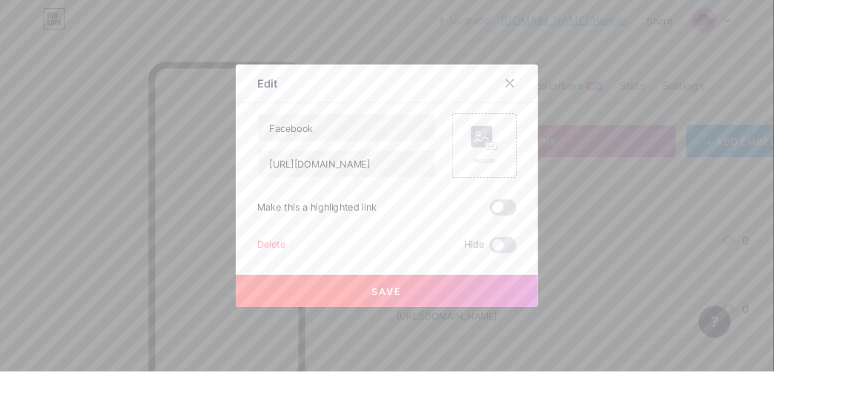
click at [807, 266] on div at bounding box center [427, 205] width 854 height 410
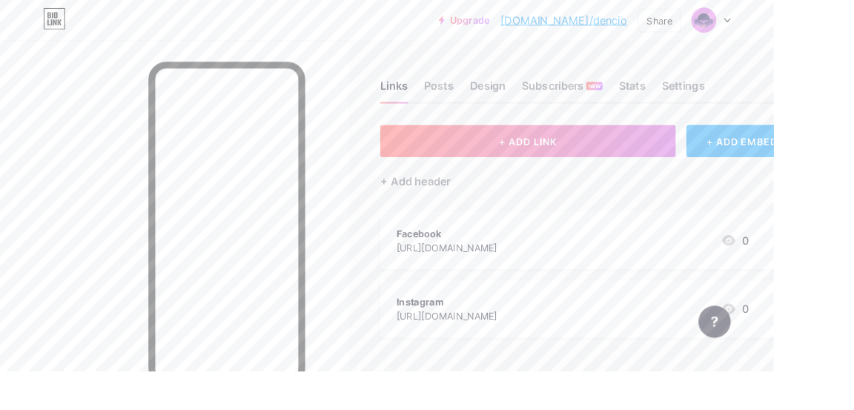
scroll to position [14, 0]
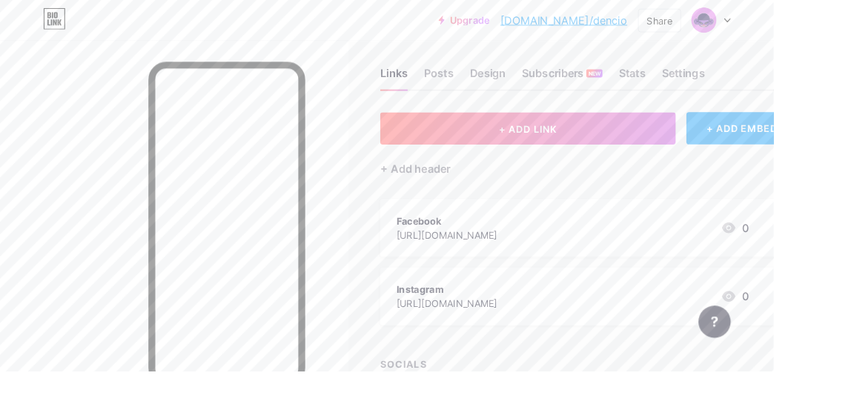
click at [853, 336] on div at bounding box center [866, 327] width 25 height 64
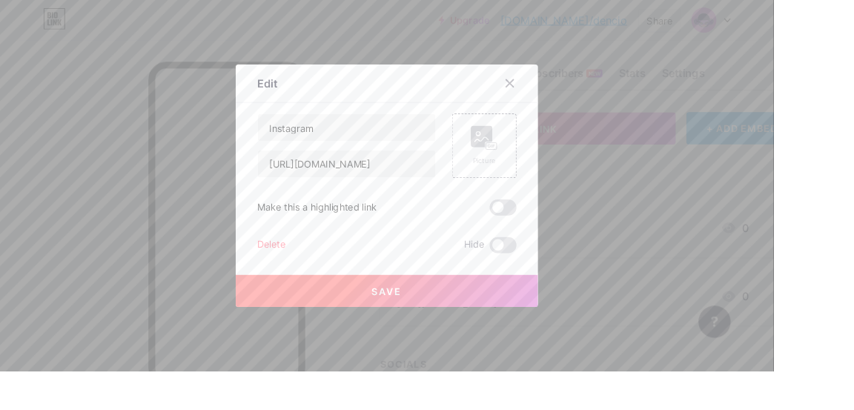
click at [488, 339] on button "Save" at bounding box center [426, 321] width 333 height 36
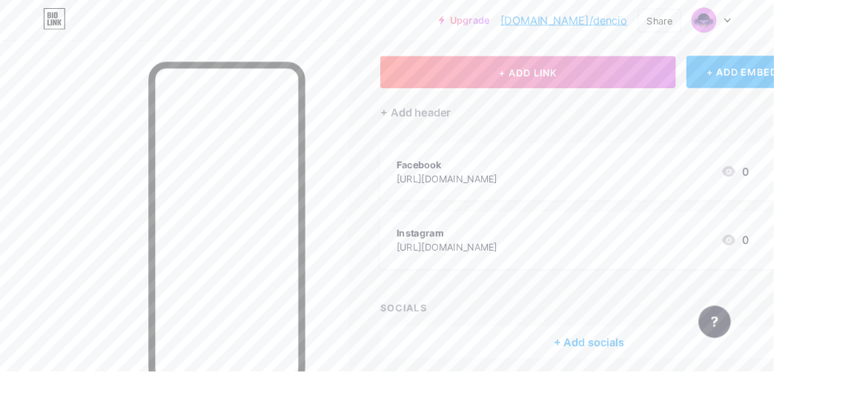
scroll to position [54, 0]
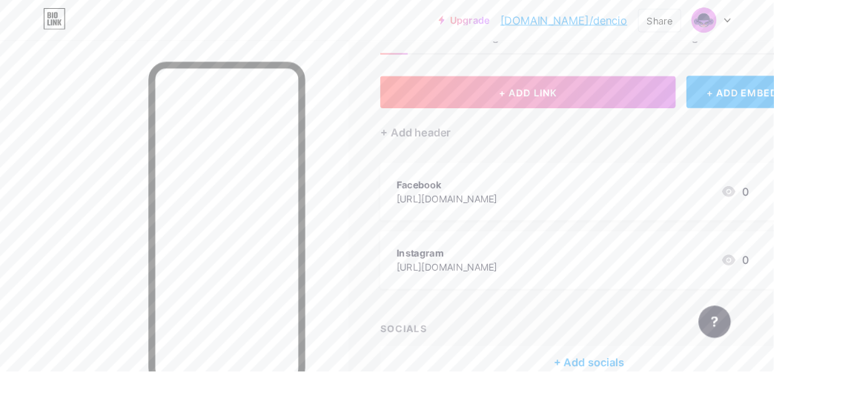
click at [553, 99] on span "+ ADD LINK" at bounding box center [583, 102] width 64 height 13
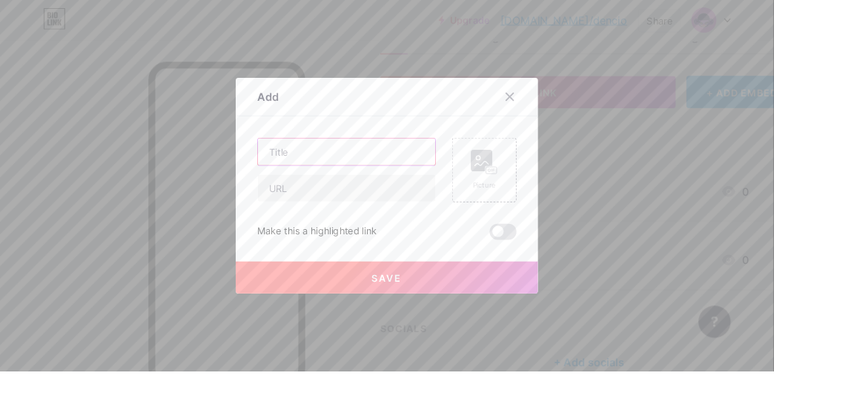
click at [328, 182] on input "text" at bounding box center [383, 168] width 196 height 30
type input "TeePublic"
click at [314, 222] on input "text" at bounding box center [383, 208] width 196 height 30
type input "[URL][DOMAIN_NAME]"
click at [386, 324] on button "Save" at bounding box center [426, 306] width 333 height 36
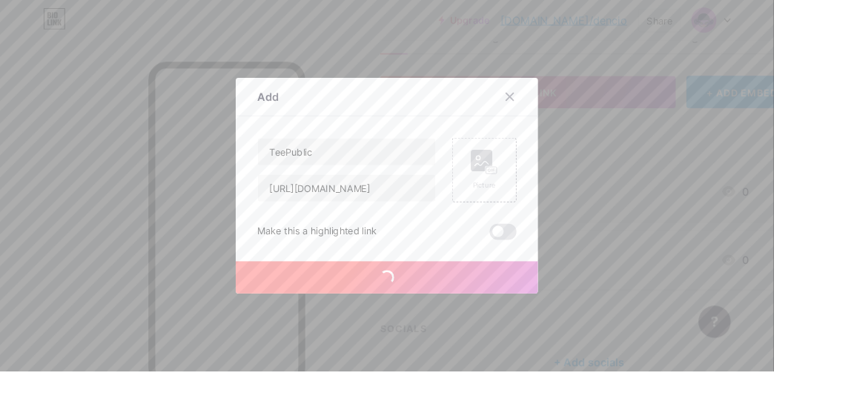
scroll to position [0, 0]
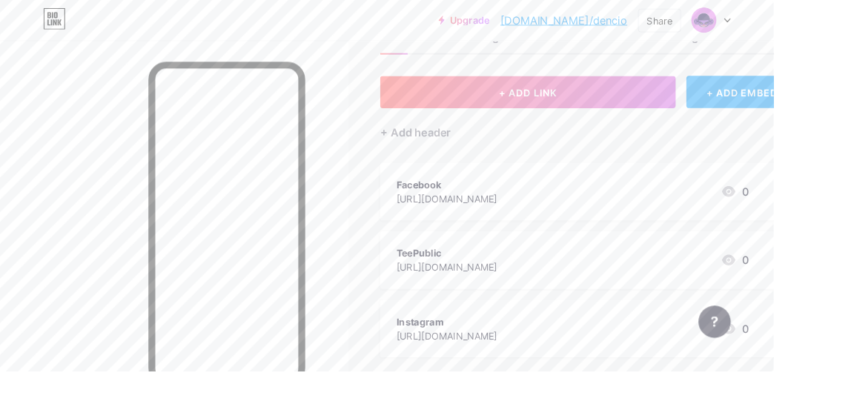
click at [853, 287] on icon at bounding box center [867, 287] width 10 height 14
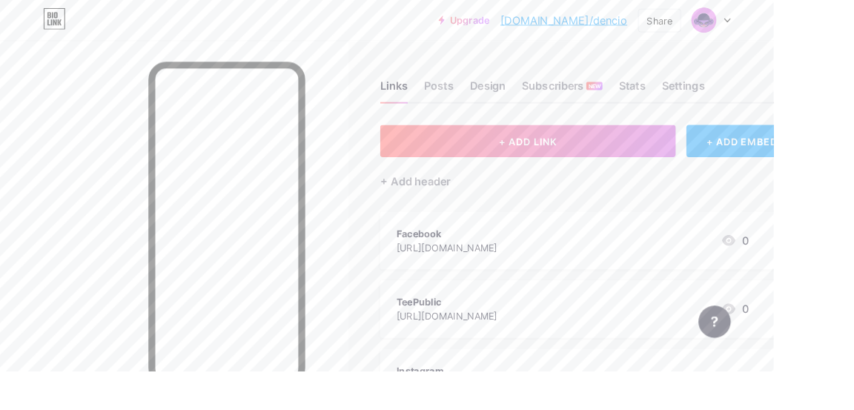
click at [692, 25] on link "[DOMAIN_NAME]/dencio" at bounding box center [622, 22] width 140 height 18
click at [742, 18] on div "Share" at bounding box center [728, 23] width 28 height 16
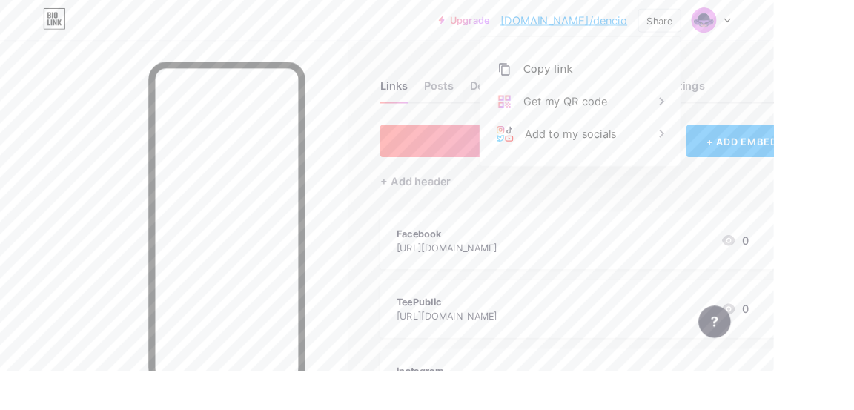
click at [751, 67] on div "Copy link" at bounding box center [640, 77] width 221 height 36
click at [522, 265] on div "[URL][DOMAIN_NAME]" at bounding box center [492, 273] width 111 height 16
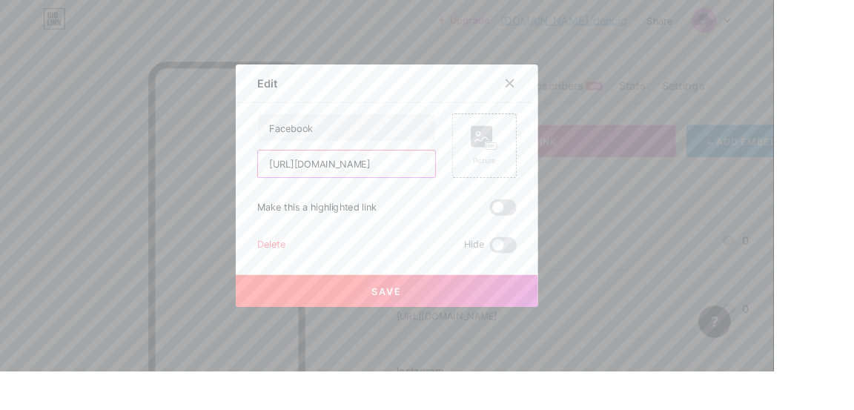
click at [445, 196] on input "[URL][DOMAIN_NAME]" at bounding box center [383, 181] width 196 height 30
type input "[URL][DOMAIN_NAME]"
click at [408, 339] on button "Save" at bounding box center [426, 321] width 333 height 36
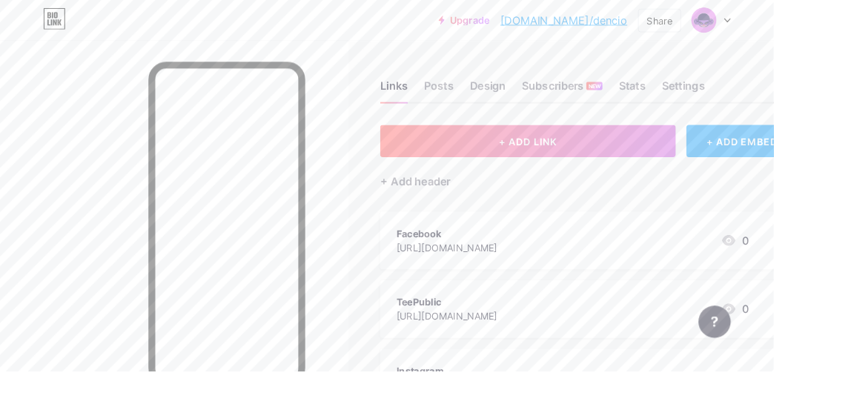
click at [692, 22] on link "[DOMAIN_NAME]/dencio" at bounding box center [622, 22] width 140 height 18
click at [496, 265] on div "[URL][DOMAIN_NAME]" at bounding box center [492, 273] width 111 height 16
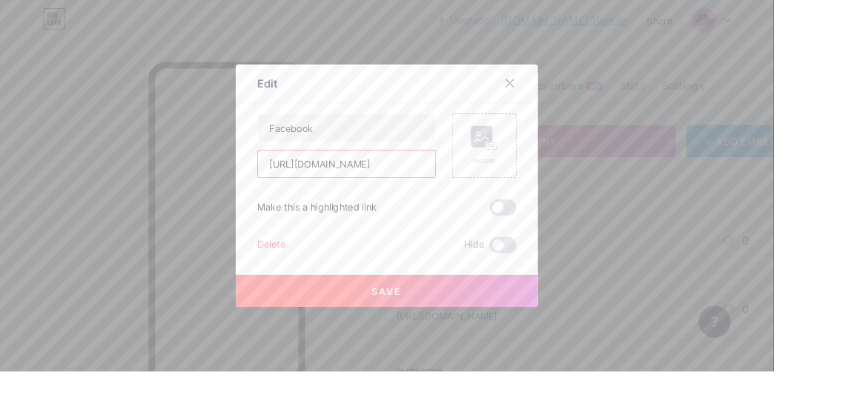
click at [448, 196] on input "[URL][DOMAIN_NAME]" at bounding box center [383, 181] width 196 height 30
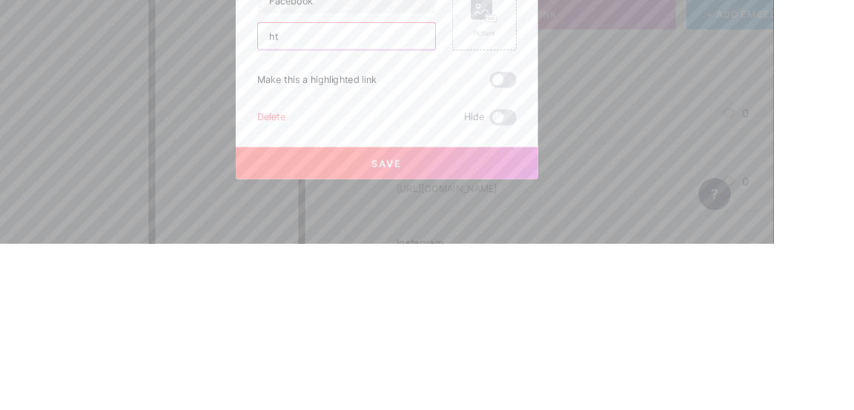
type input "h"
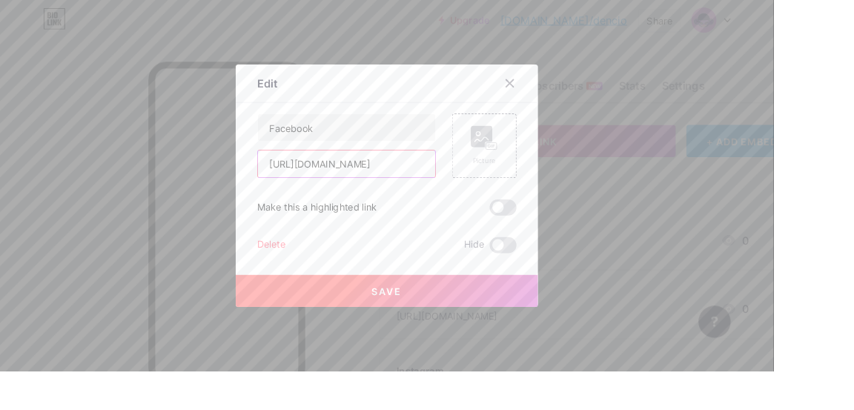
type input "[URL][DOMAIN_NAME]"
click at [400, 339] on button "Save" at bounding box center [426, 321] width 333 height 36
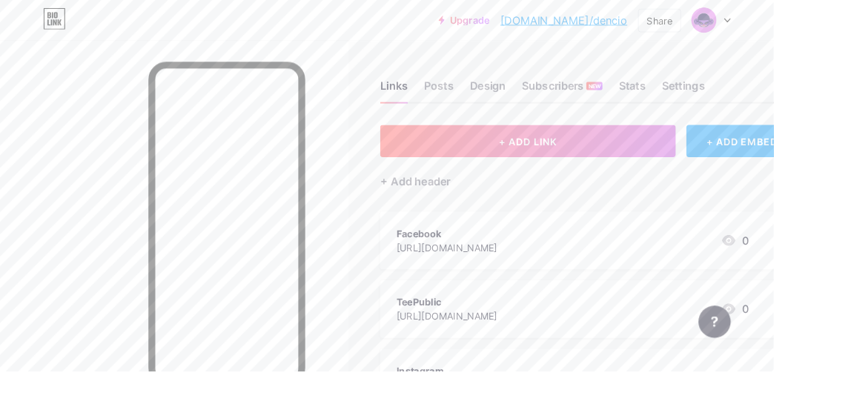
click at [692, 22] on link "[DOMAIN_NAME]/dencio" at bounding box center [622, 22] width 140 height 18
click at [541, 96] on div "Design" at bounding box center [538, 99] width 40 height 27
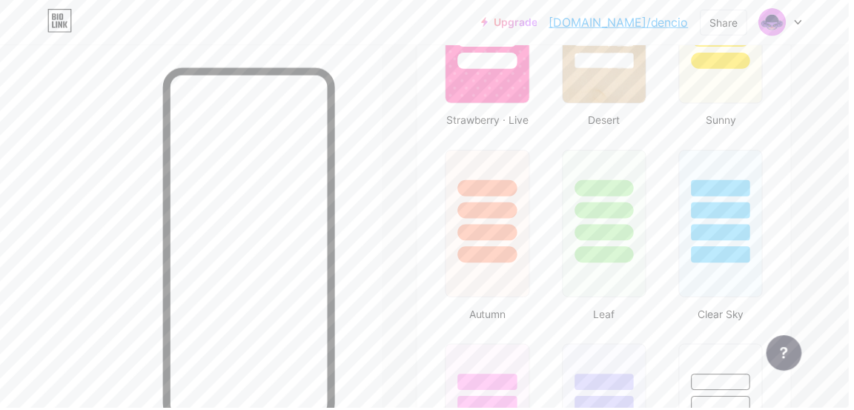
type input "#000000"
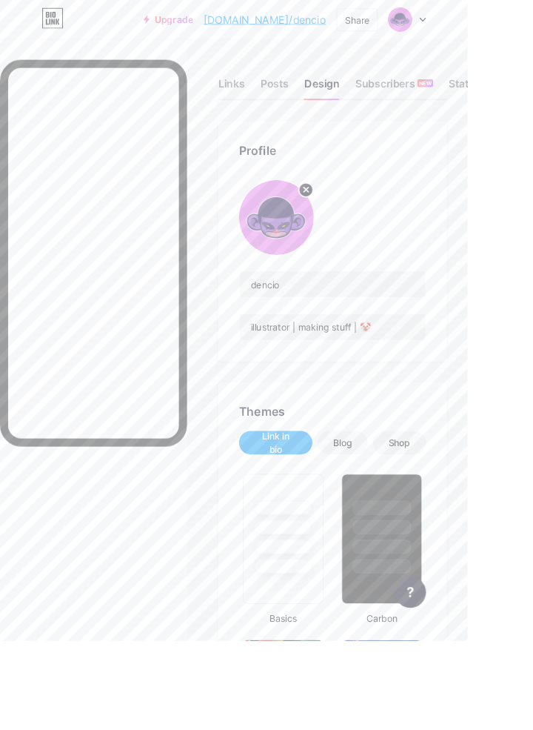
click at [450, 93] on div "Subscribers NEW" at bounding box center [449, 99] width 89 height 27
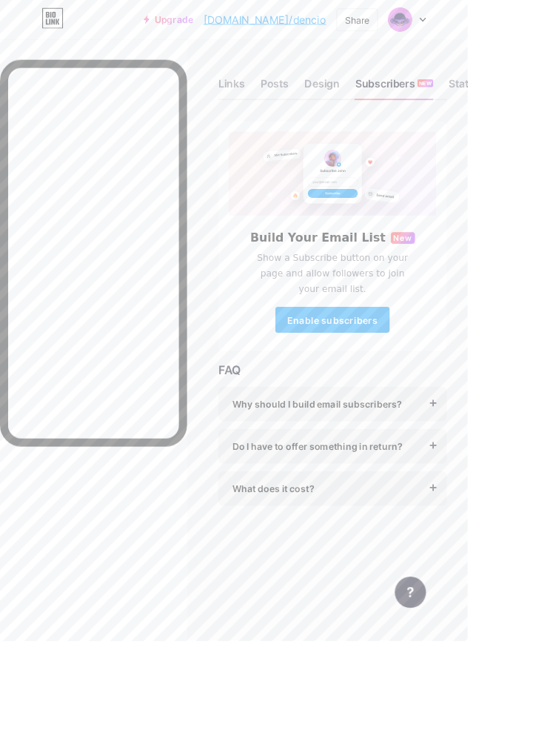
click at [422, 19] on div "Share" at bounding box center [407, 23] width 28 height 16
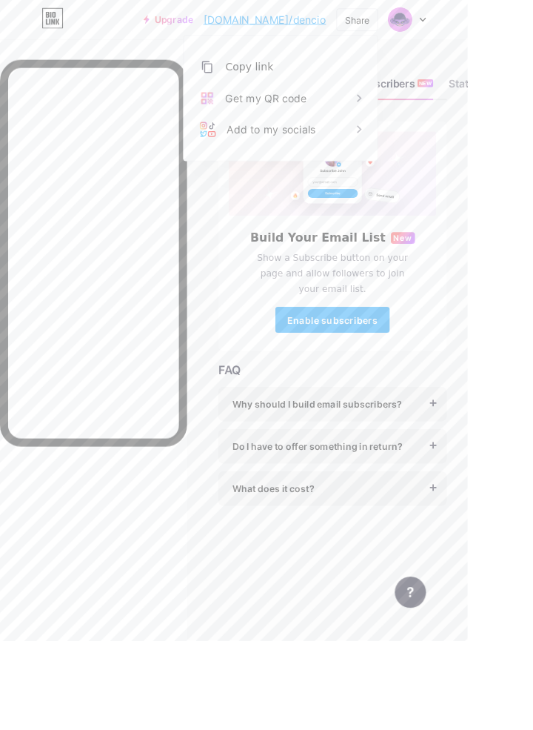
click at [312, 70] on div "Copy link" at bounding box center [284, 76] width 55 height 18
click at [533, 339] on html "Upgrade [DOMAIN_NAME]/dencio... [DOMAIN_NAME]/[PERSON_NAME] Copy link [URL][DOM…" at bounding box center [266, 365] width 533 height 730
click at [533, 202] on html "Upgrade [DOMAIN_NAME]/dencio... [DOMAIN_NAME]/[PERSON_NAME] Copy link [URL][DOM…" at bounding box center [266, 365] width 533 height 730
click at [233, 32] on div "Upgrade [DOMAIN_NAME]/dencio... [DOMAIN_NAME]/[PERSON_NAME] Copy link [URL][DOM…" at bounding box center [266, 22] width 533 height 27
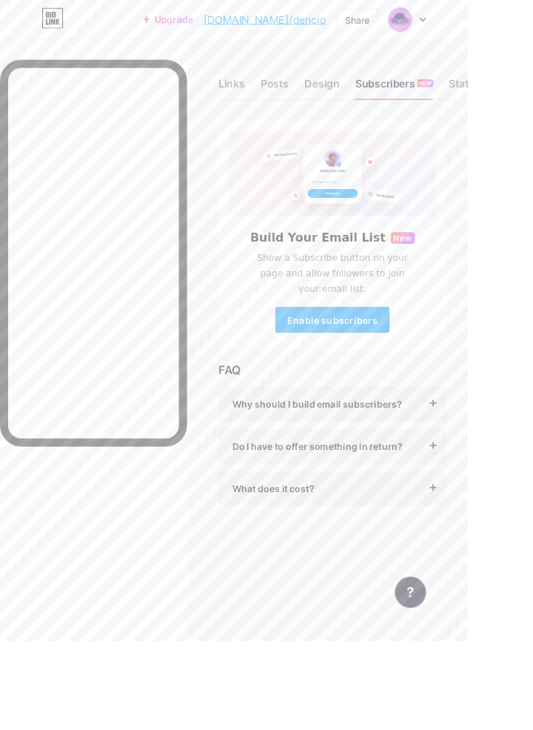
click at [314, 90] on div "Posts" at bounding box center [313, 99] width 33 height 27
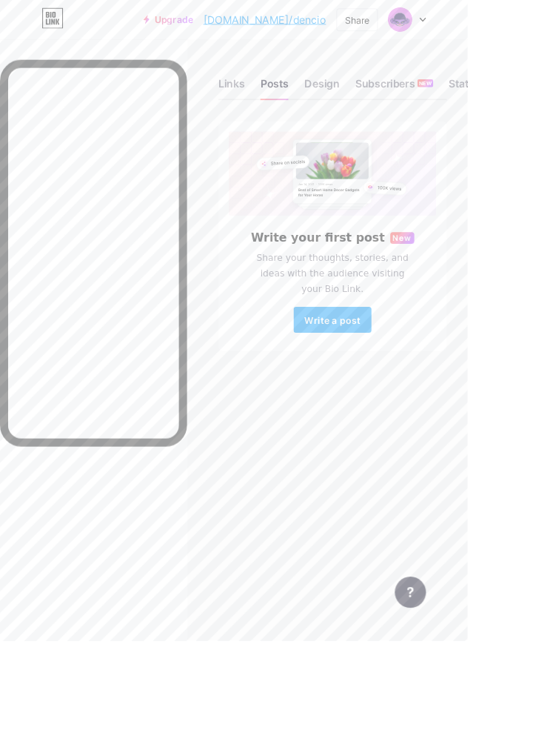
click at [373, 101] on div "Design" at bounding box center [367, 99] width 40 height 27
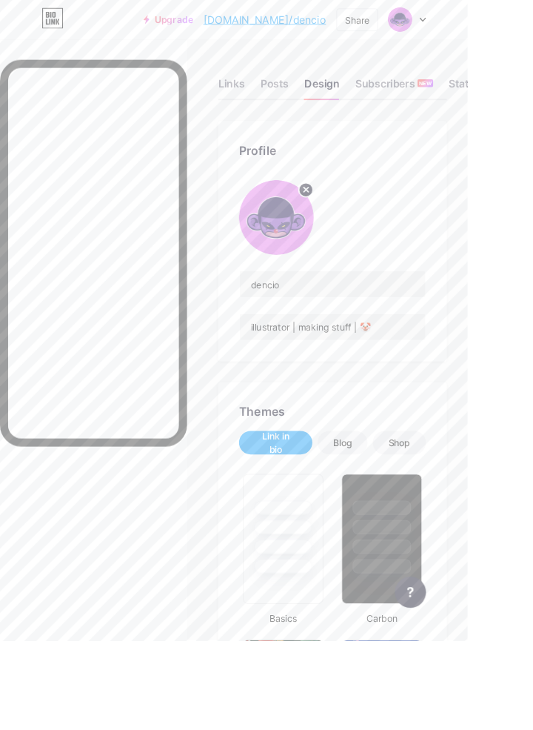
type input "#000000"
click at [260, 96] on div "Links" at bounding box center [264, 99] width 30 height 27
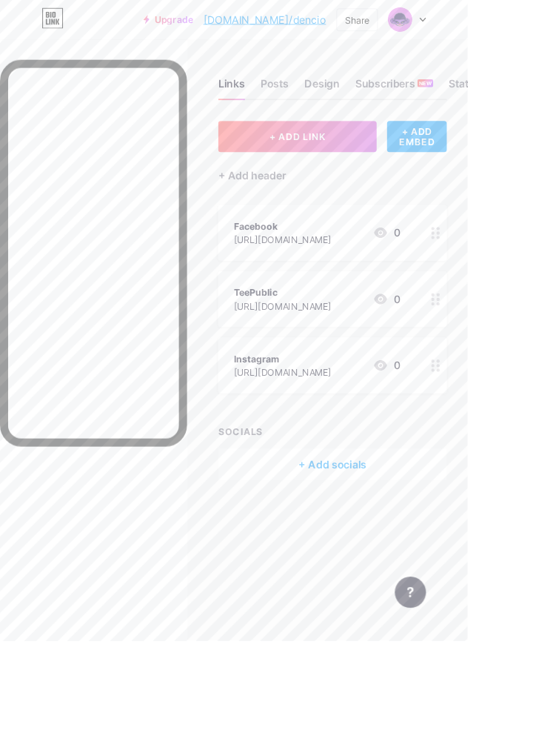
click at [293, 409] on div "Instagram" at bounding box center [322, 409] width 111 height 16
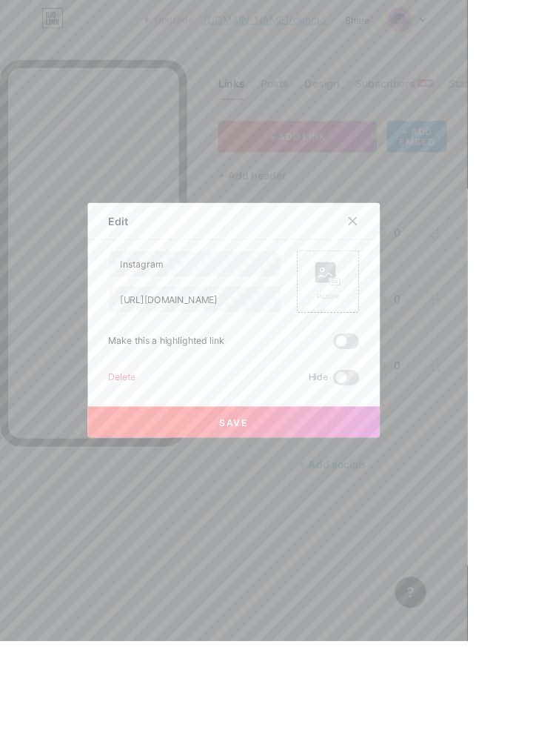
click at [376, 325] on rect at bounding box center [382, 321] width 12 height 7
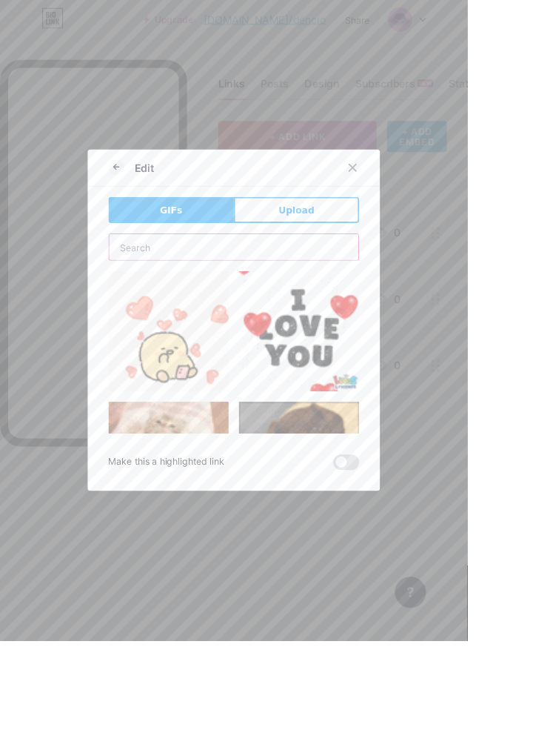
click at [162, 296] on input "text" at bounding box center [266, 282] width 285 height 30
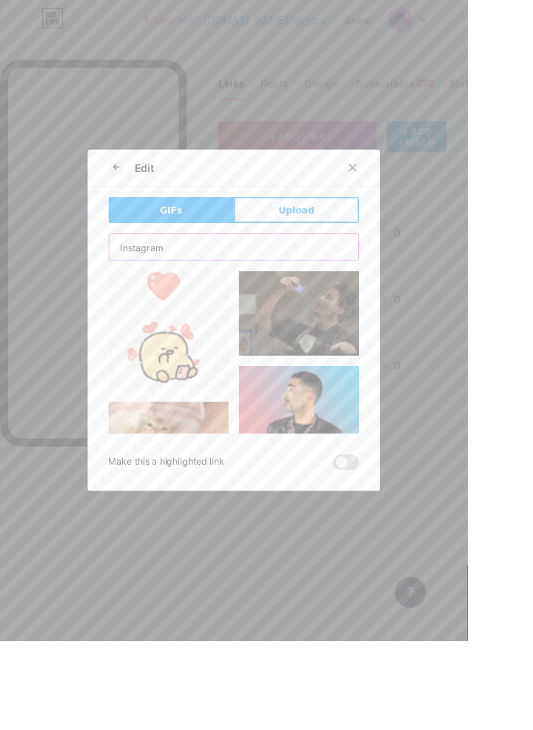
click at [207, 296] on input "Instagram" at bounding box center [266, 282] width 285 height 30
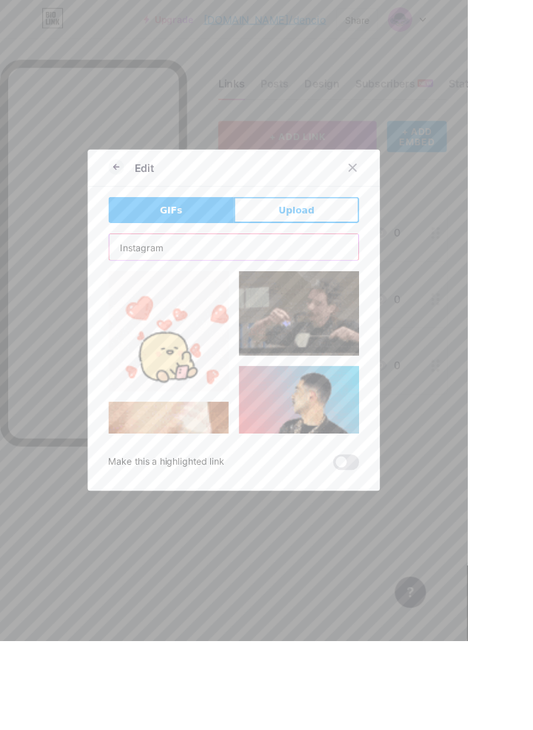
click at [213, 296] on input "Instagram" at bounding box center [266, 282] width 285 height 30
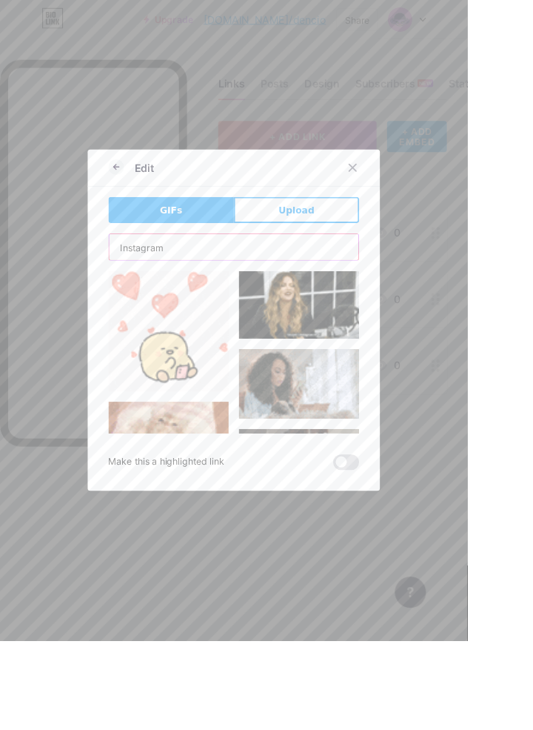
click at [197, 296] on input "Instagram" at bounding box center [266, 282] width 285 height 30
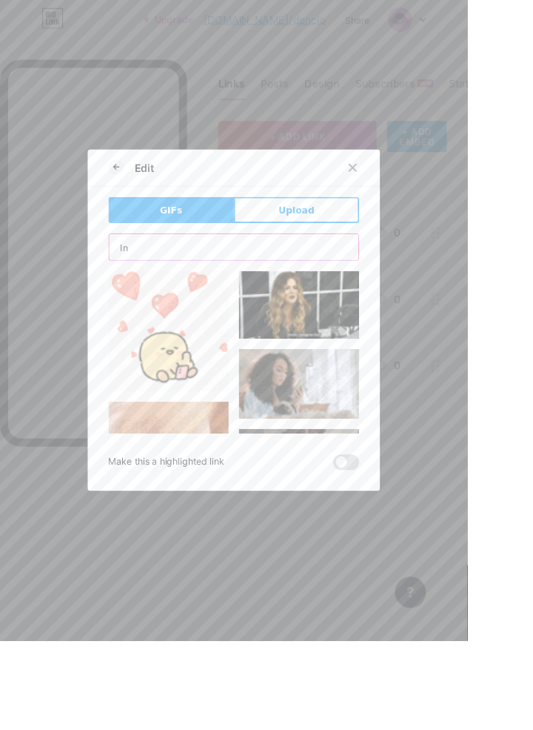
type input "I"
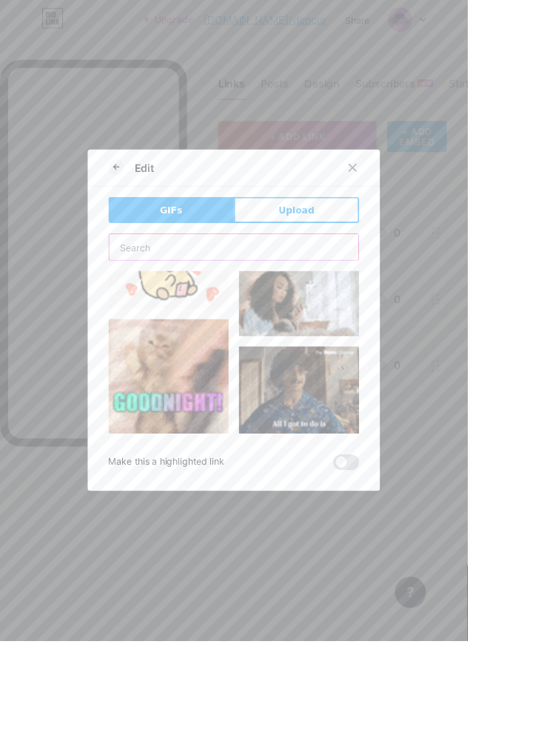
scroll to position [97, 0]
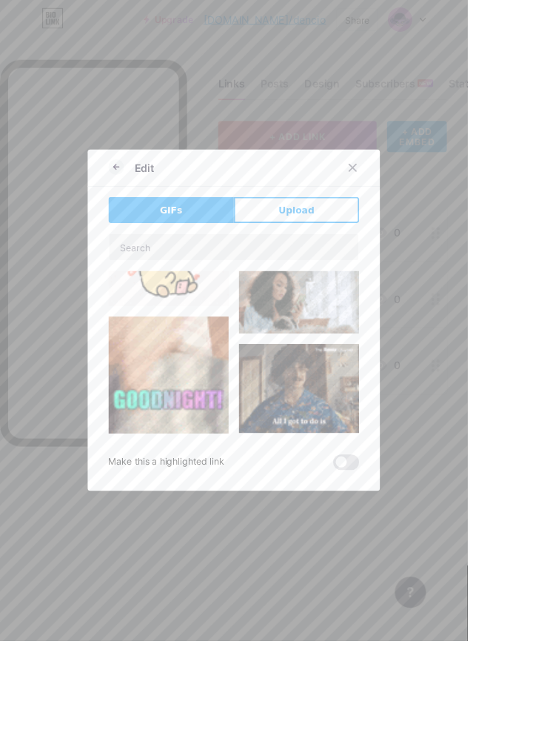
click at [316, 254] on button "Upload" at bounding box center [338, 239] width 143 height 30
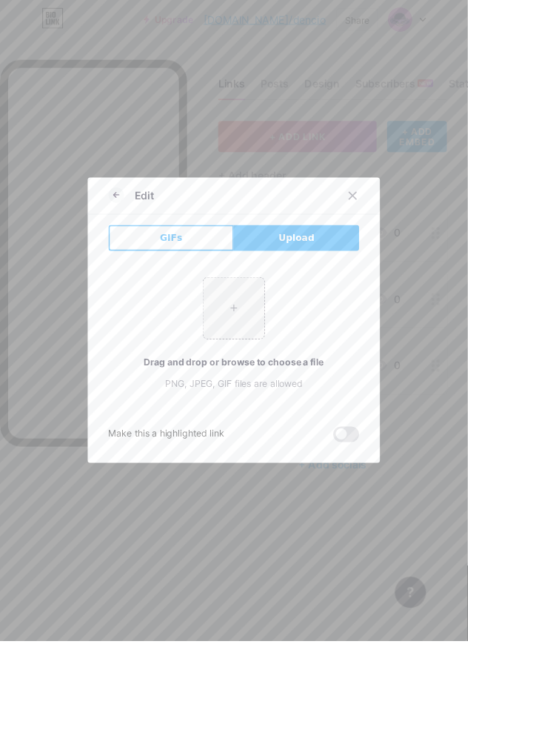
click at [259, 383] on input "file" at bounding box center [267, 351] width 70 height 70
type input "C:\fakepath\IMG_20250809_212813.jpg"
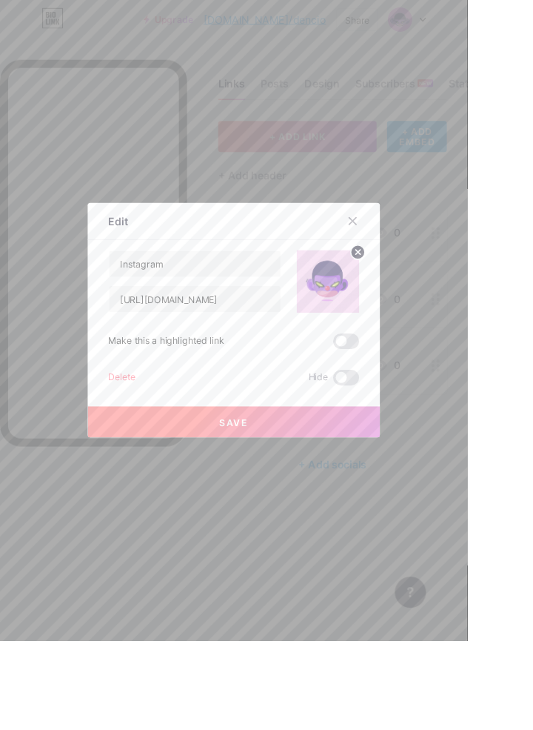
click at [224, 409] on button "Save" at bounding box center [266, 481] width 333 height 36
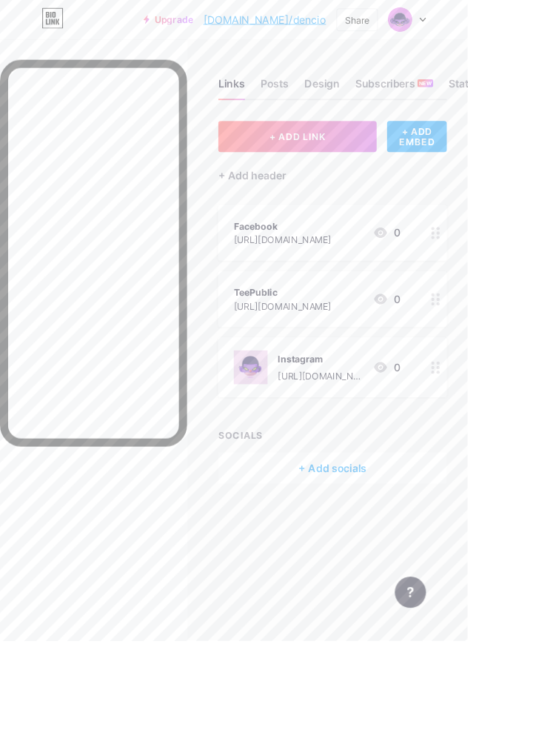
click at [299, 409] on img at bounding box center [286, 418] width 39 height 39
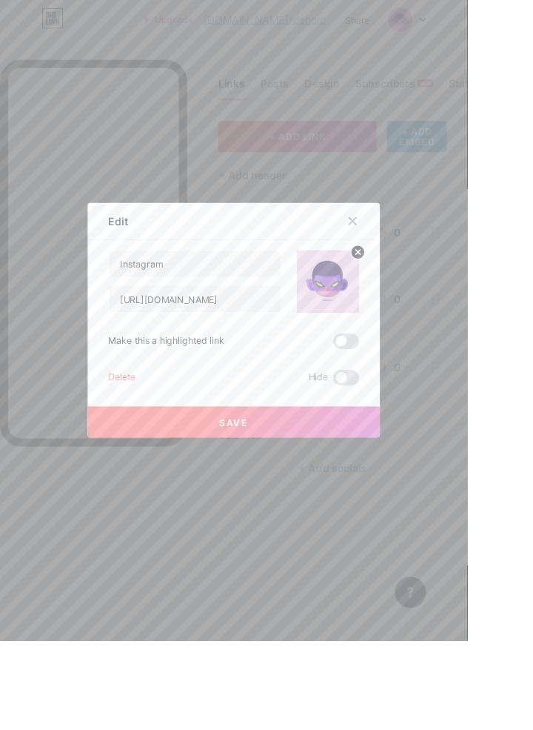
click at [409, 290] on icon at bounding box center [408, 287] width 5 height 5
click at [230, 409] on button "Save" at bounding box center [266, 481] width 333 height 36
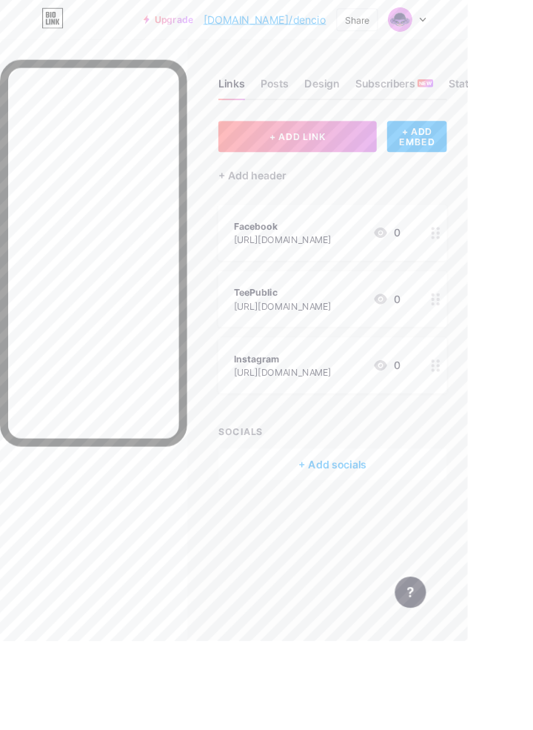
click at [486, 22] on icon at bounding box center [482, 22] width 7 height 5
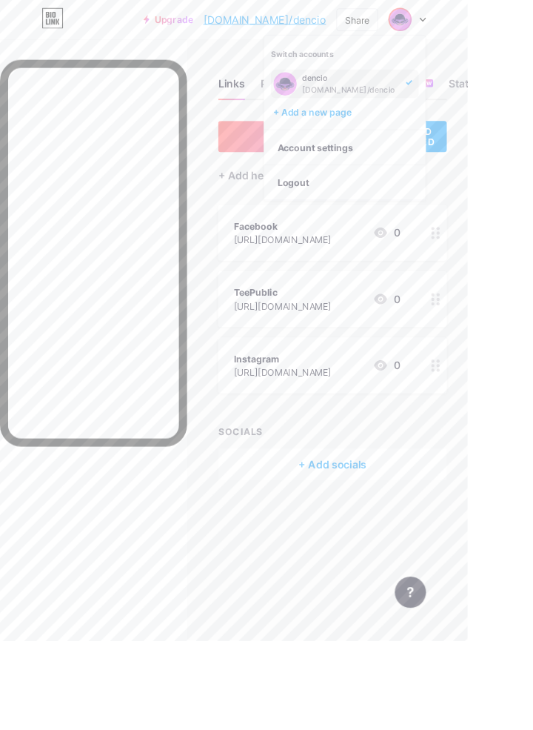
click at [533, 312] on html "Upgrade [DOMAIN_NAME]/dencio... [DOMAIN_NAME]/dencio Share Switch accounts denc…" at bounding box center [266, 365] width 533 height 730
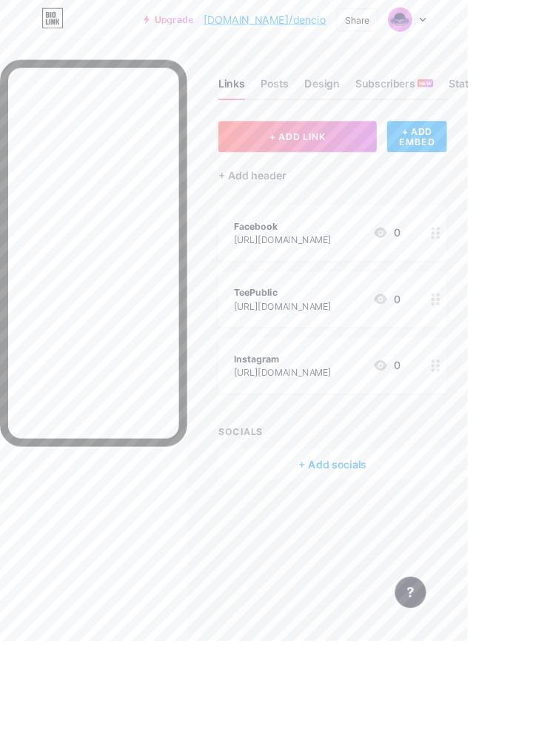
click at [372, 409] on div "+ Add socials" at bounding box center [379, 529] width 261 height 36
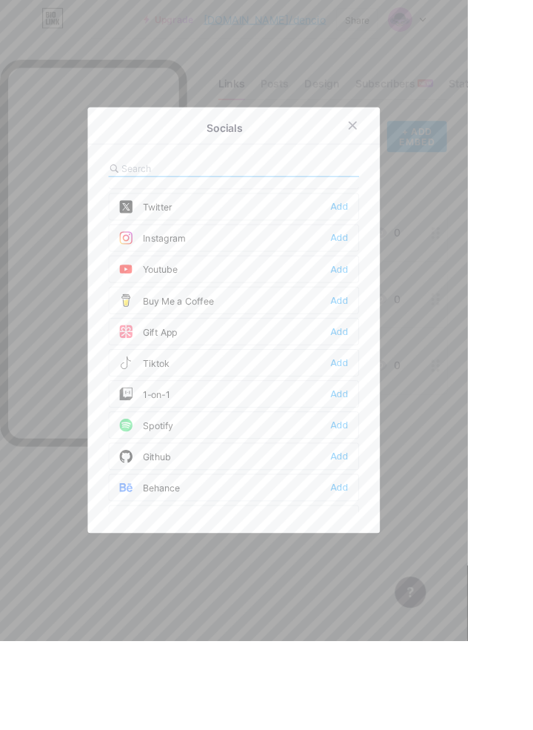
scroll to position [0, 0]
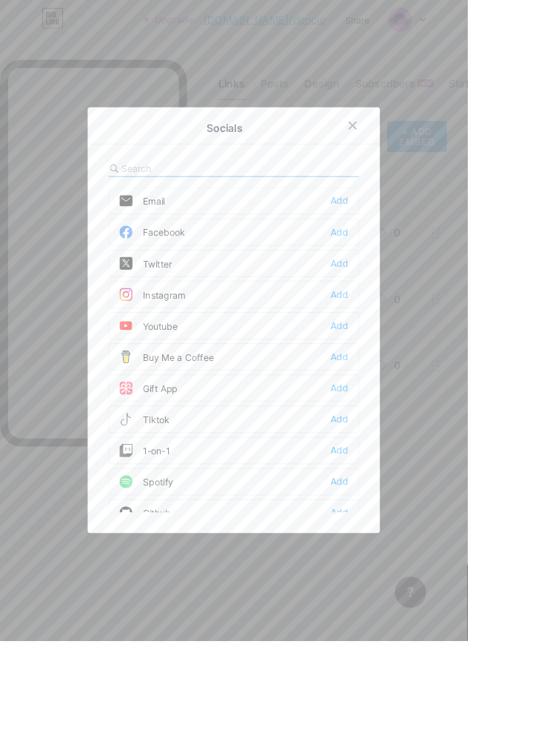
click at [385, 409] on div "Add" at bounding box center [387, 477] width 20 height 15
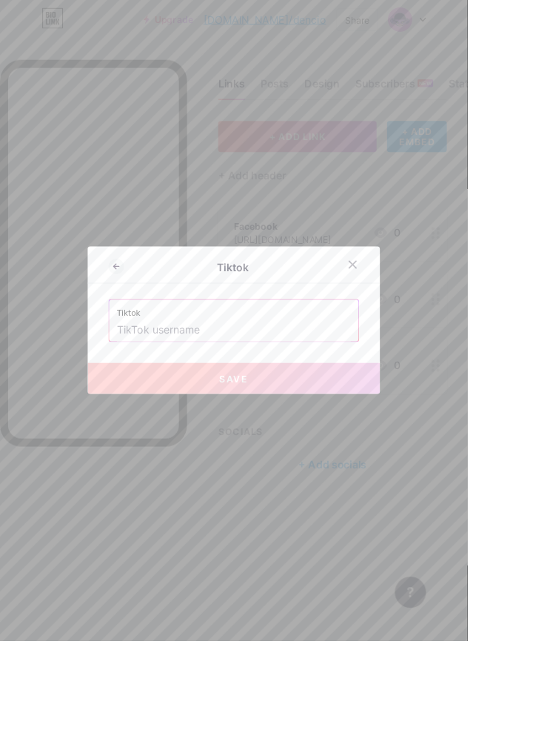
click at [164, 389] on input "text" at bounding box center [266, 376] width 267 height 25
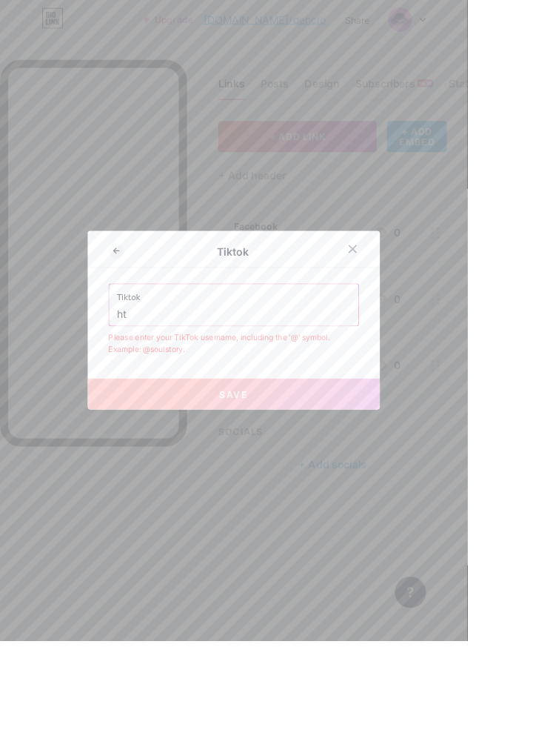
type input "h"
click at [170, 409] on button "Save" at bounding box center [266, 449] width 333 height 36
click at [136, 371] on input "dencio" at bounding box center [266, 358] width 267 height 25
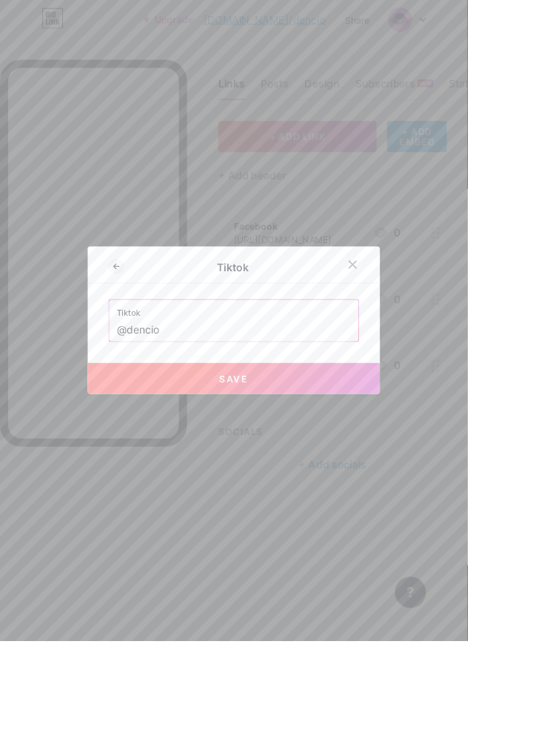
click at [192, 389] on input "@dencio" at bounding box center [266, 376] width 267 height 25
click at [148, 409] on button "Save" at bounding box center [266, 431] width 333 height 36
type input "[URL][DOMAIN_NAME]"
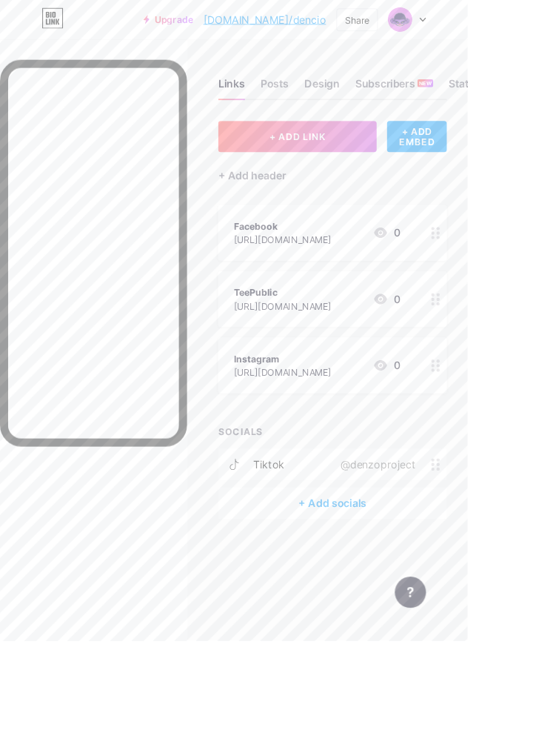
click at [359, 409] on div "+ Add socials" at bounding box center [379, 574] width 261 height 36
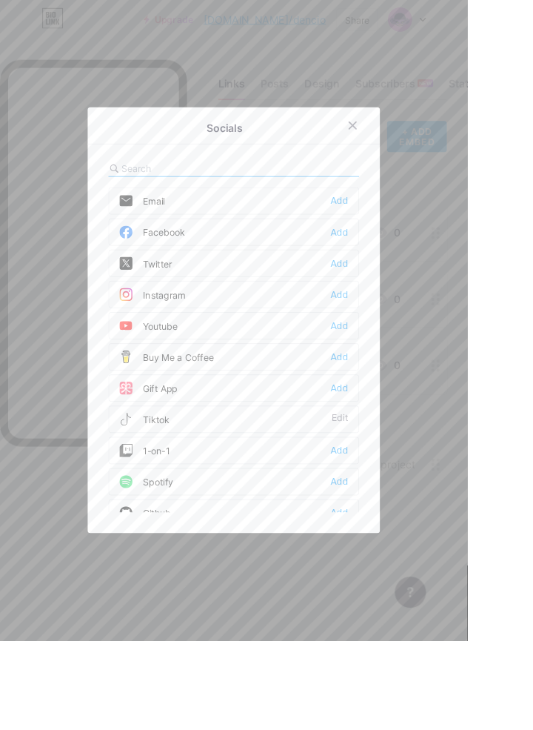
click at [203, 272] on div "Facebook" at bounding box center [173, 264] width 75 height 15
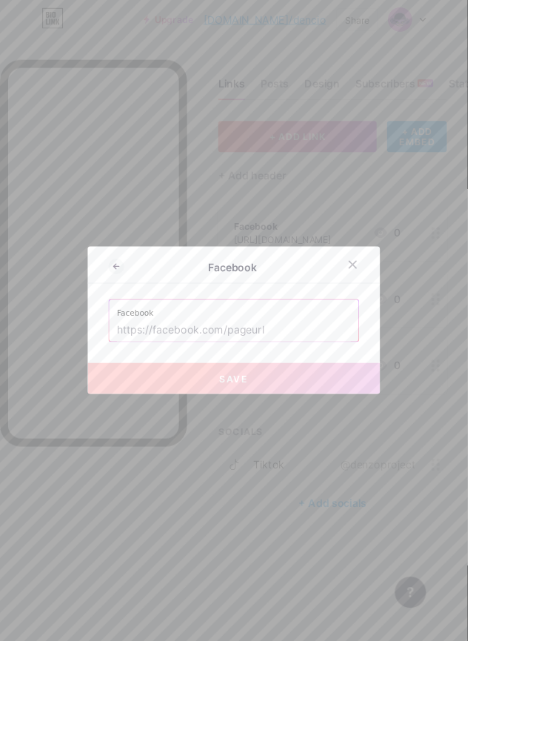
click at [160, 389] on input "text" at bounding box center [266, 376] width 267 height 25
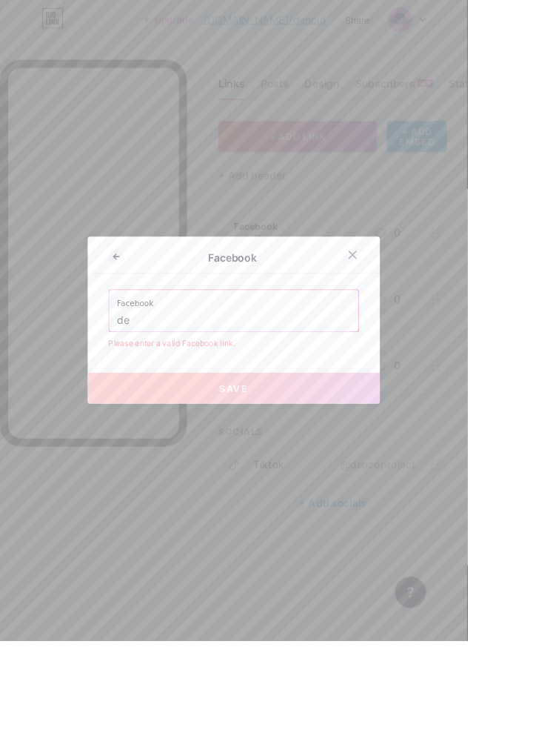
type input "d"
type input "h"
type input "H"
type input "h"
click at [167, 378] on input "https:/[DOMAIN_NAME][URL]" at bounding box center [266, 365] width 267 height 25
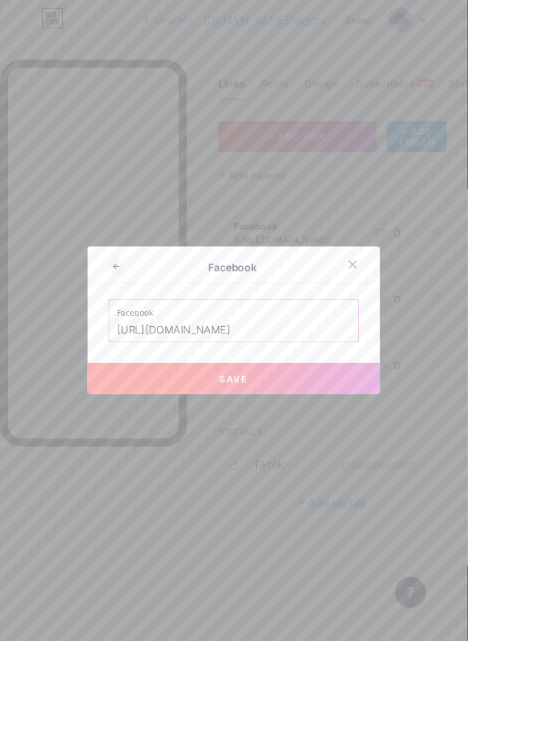
type input "[URL][DOMAIN_NAME]"
click at [157, 409] on button "Save" at bounding box center [266, 431] width 333 height 36
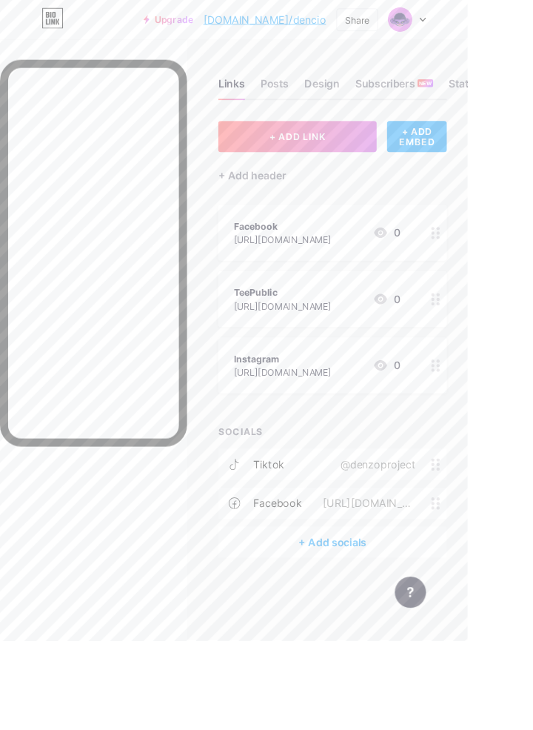
click at [365, 409] on div "+ Add socials" at bounding box center [379, 618] width 261 height 36
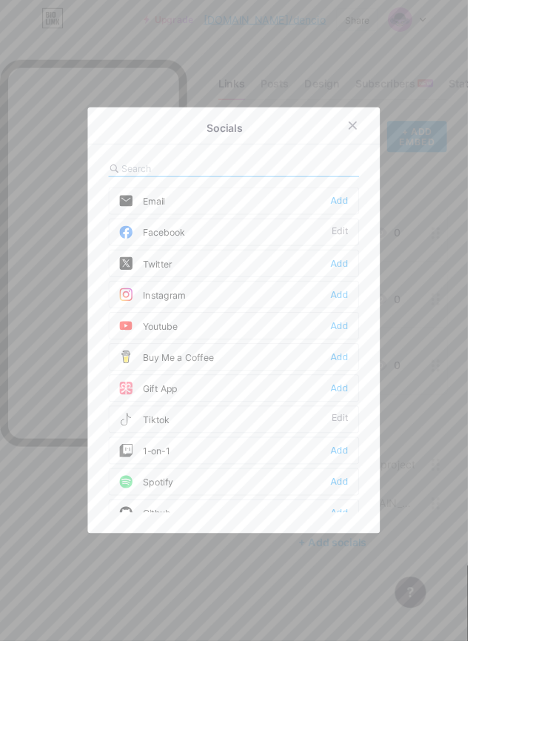
click at [210, 343] on div "Instagram" at bounding box center [174, 335] width 76 height 15
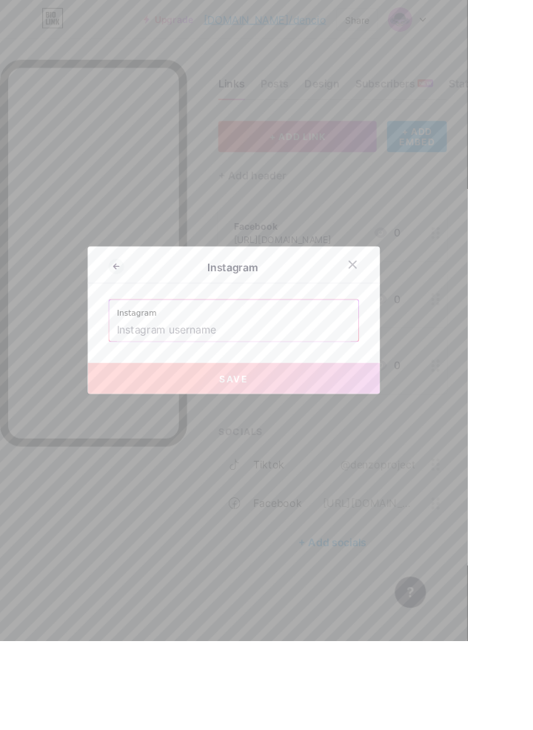
click at [154, 389] on input "text" at bounding box center [266, 376] width 267 height 25
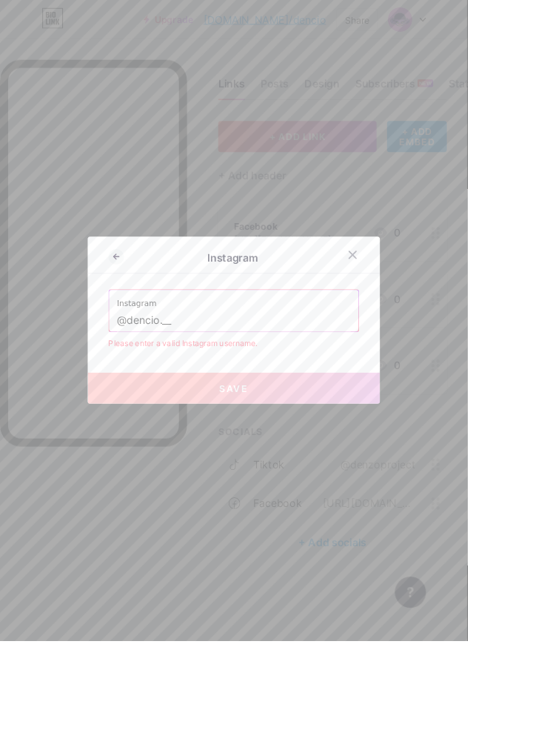
click at [145, 378] on input "@dencio.__" at bounding box center [266, 365] width 267 height 25
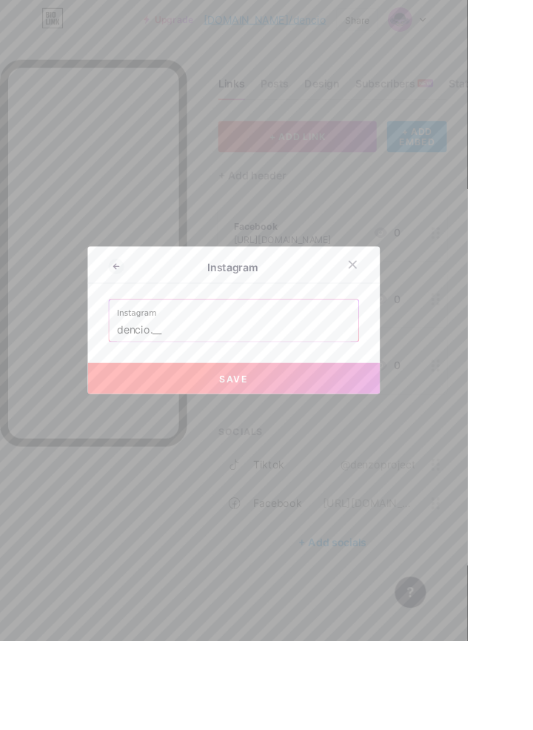
click at [143, 409] on button "Save" at bounding box center [266, 431] width 333 height 36
type input "[URL][DOMAIN_NAME]"
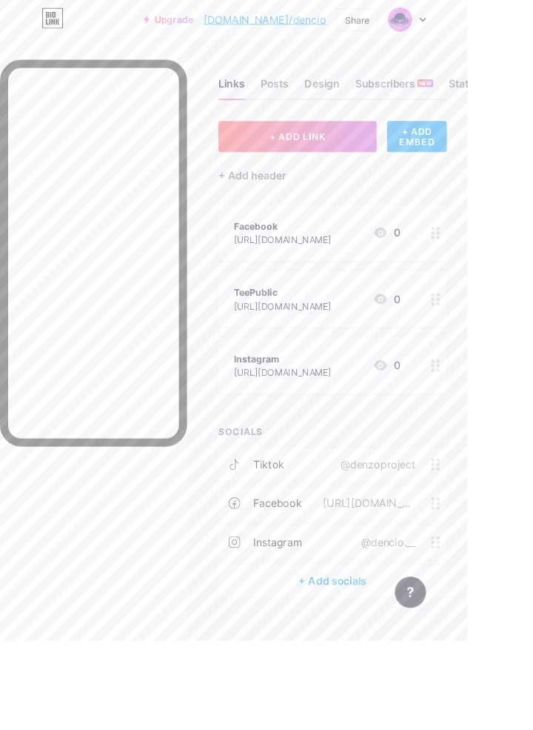
click at [359, 90] on div "Design" at bounding box center [367, 99] width 40 height 27
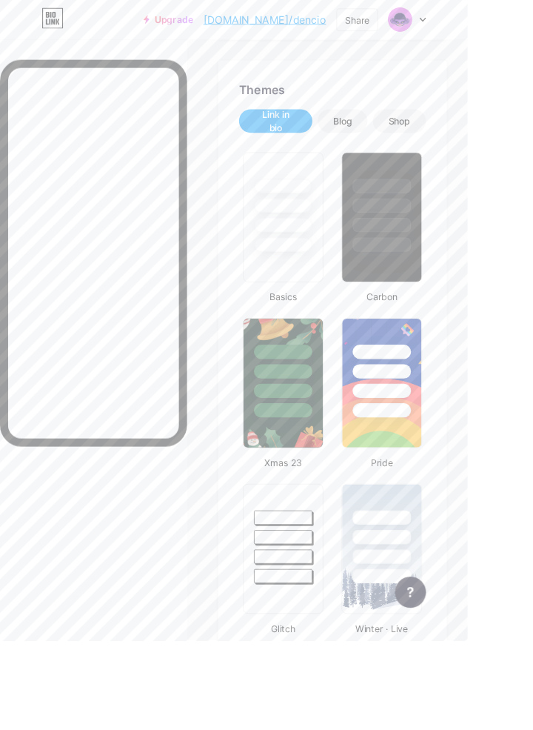
type input "#000000"
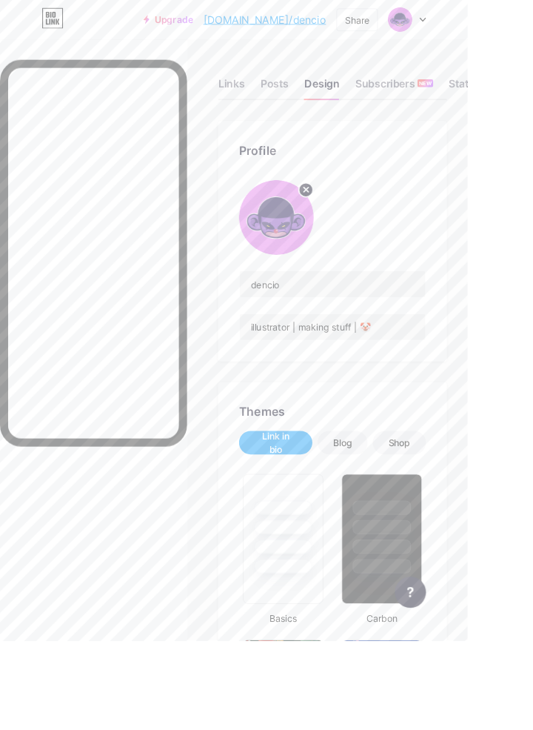
click at [253, 90] on div "Links" at bounding box center [264, 99] width 30 height 27
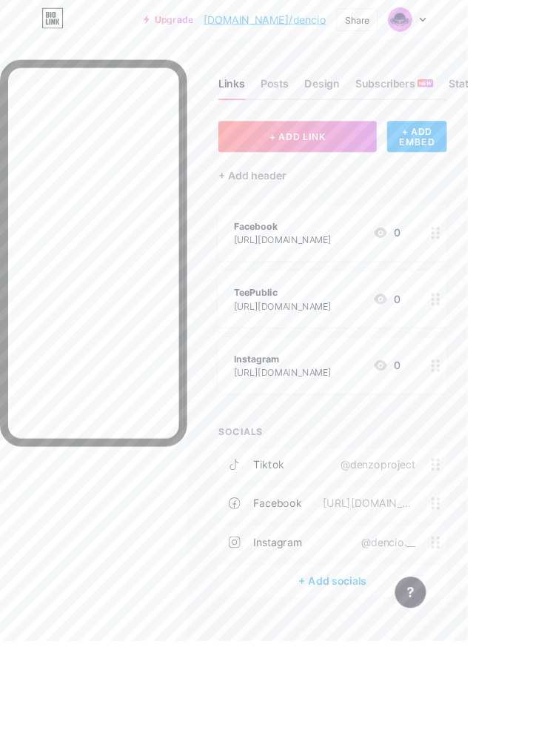
click at [328, 409] on div "tiktok @denzoproject" at bounding box center [379, 529] width 261 height 36
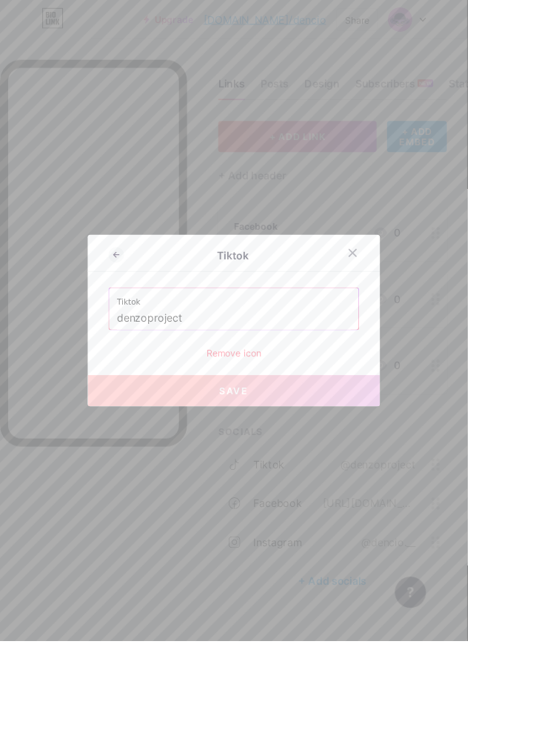
click at [396, 302] on div at bounding box center [402, 288] width 27 height 27
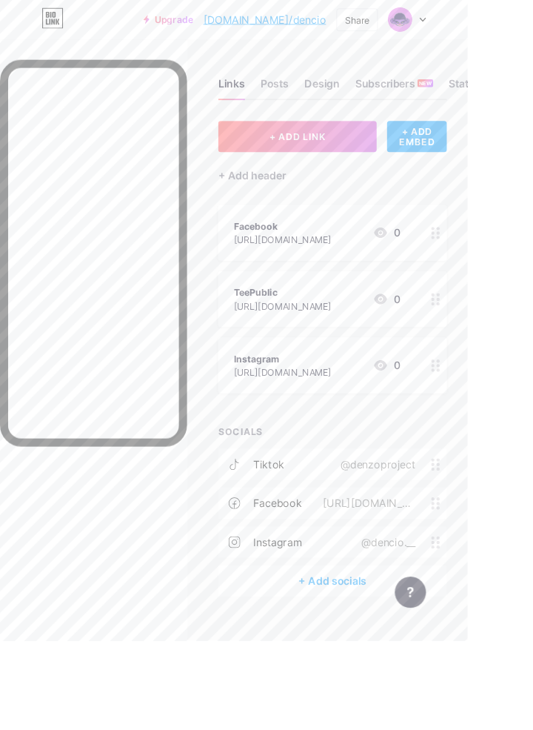
click at [313, 409] on div "tiktok" at bounding box center [307, 529] width 36 height 18
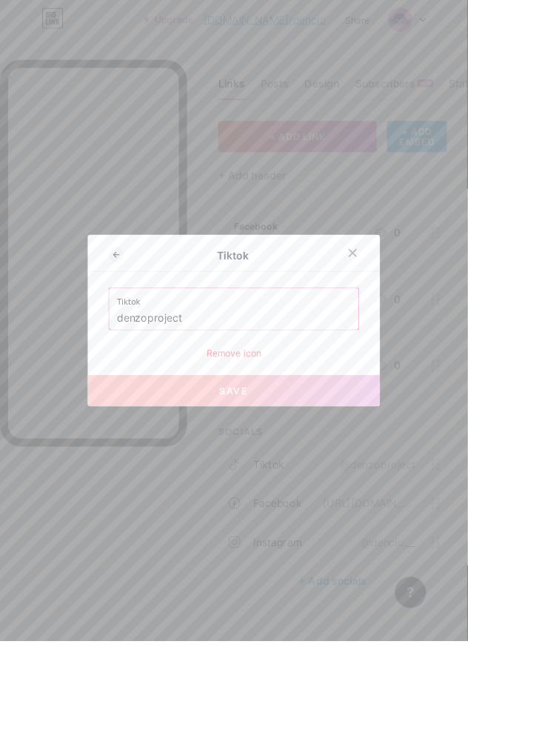
click at [253, 376] on input "denzoproject" at bounding box center [266, 362] width 267 height 25
click at [132, 290] on icon at bounding box center [133, 290] width 6 height 0
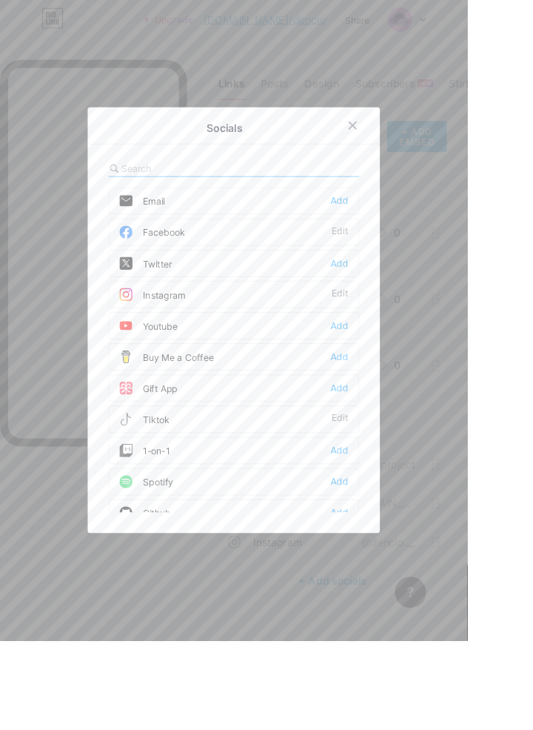
click at [405, 149] on icon at bounding box center [402, 143] width 12 height 12
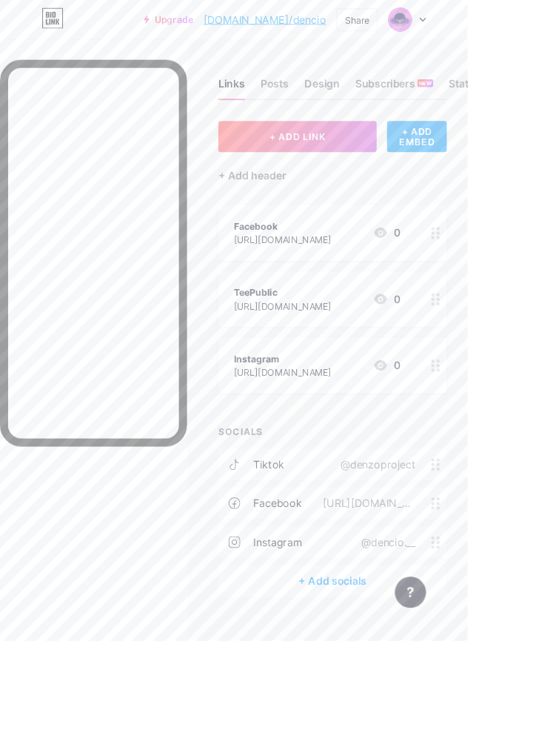
click at [335, 409] on div "tiktok @denzoproject" at bounding box center [379, 529] width 261 height 36
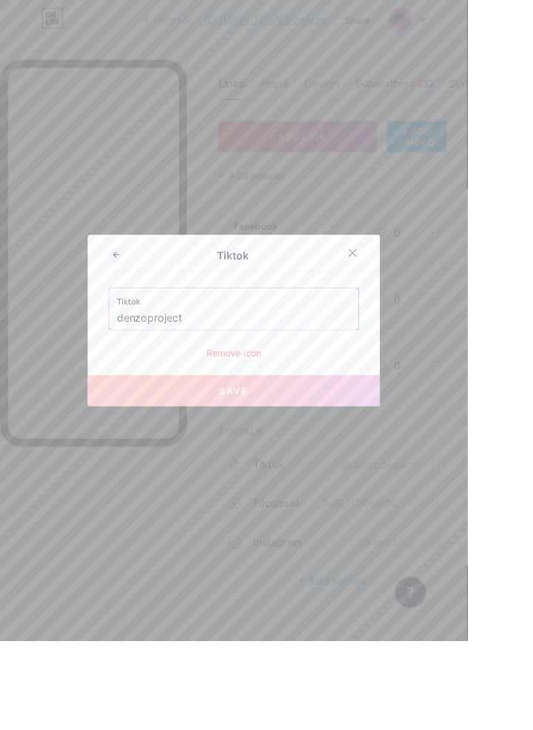
click at [256, 409] on div "Remove icon" at bounding box center [267, 402] width 286 height 16
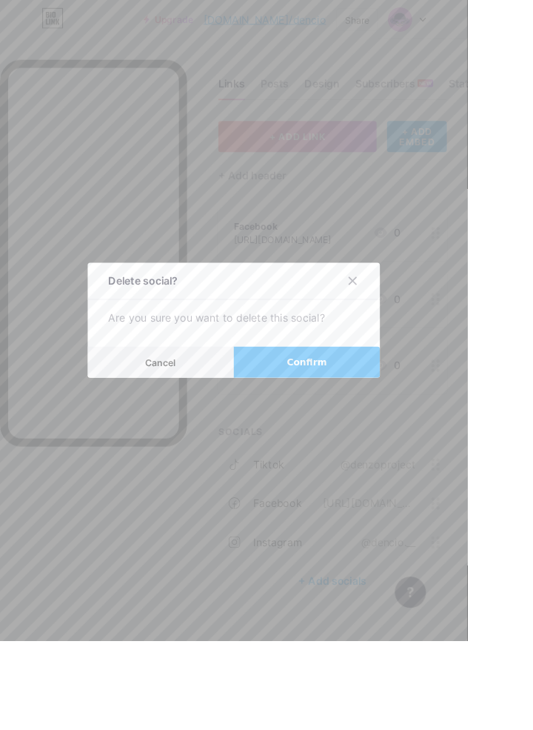
click at [325, 409] on button "Confirm" at bounding box center [350, 413] width 167 height 36
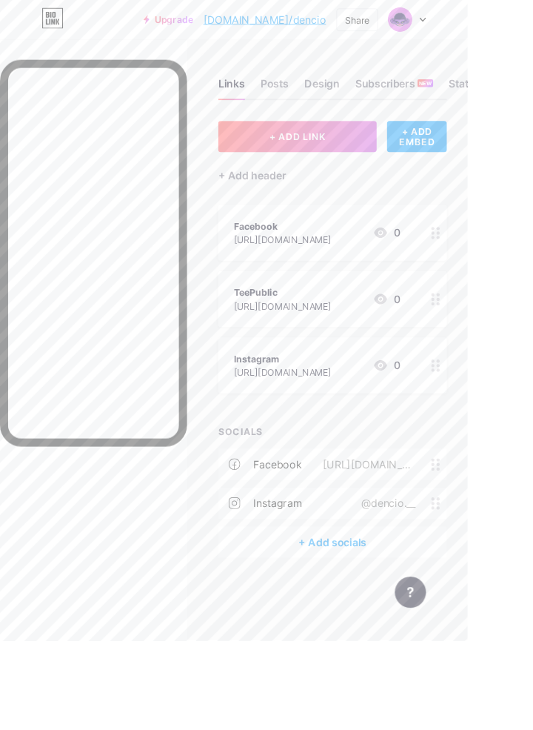
click at [397, 409] on div "[URL][DOMAIN_NAME]" at bounding box center [418, 529] width 147 height 18
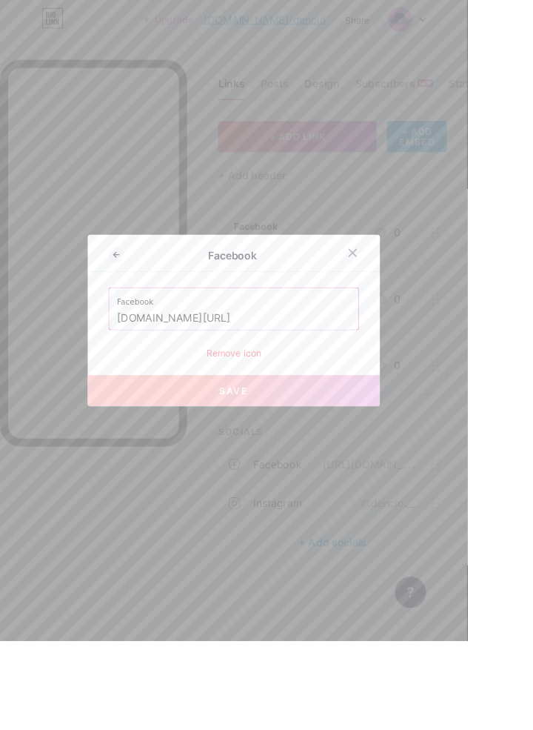
click at [255, 409] on div "Remove icon" at bounding box center [267, 402] width 286 height 16
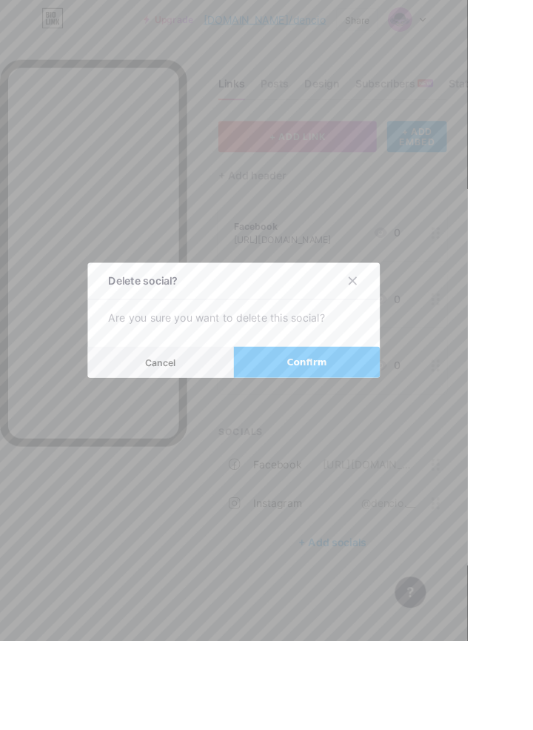
click at [342, 409] on span "Confirm" at bounding box center [350, 413] width 46 height 16
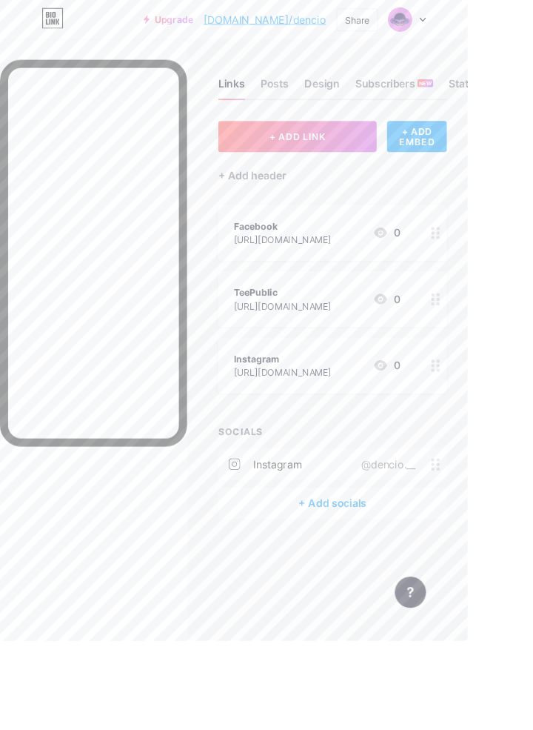
click at [365, 409] on div "+ Add socials" at bounding box center [379, 574] width 261 height 36
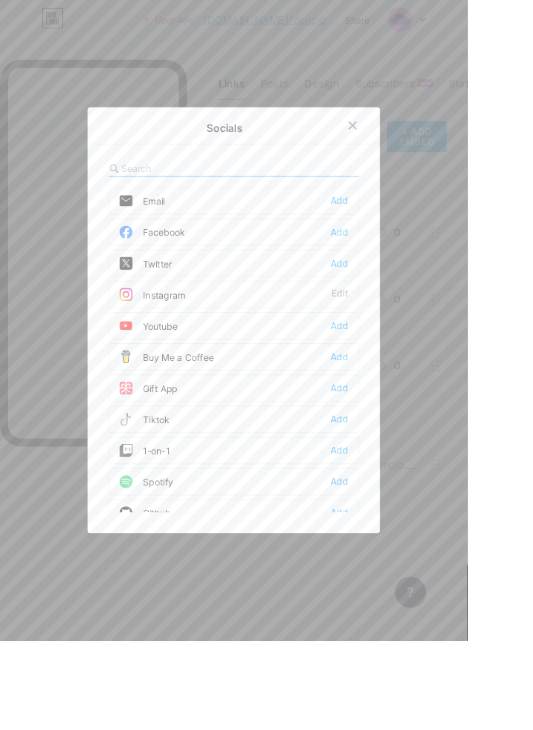
click at [176, 272] on div "Facebook" at bounding box center [173, 264] width 75 height 15
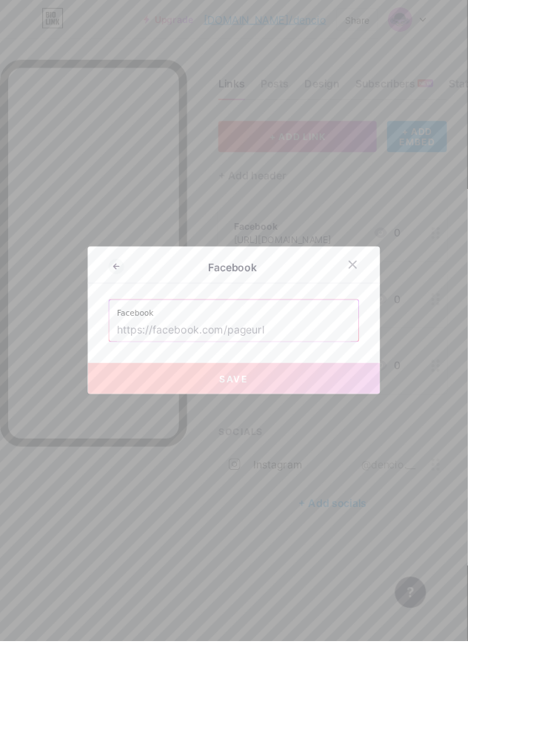
click at [167, 389] on input "text" at bounding box center [266, 376] width 267 height 25
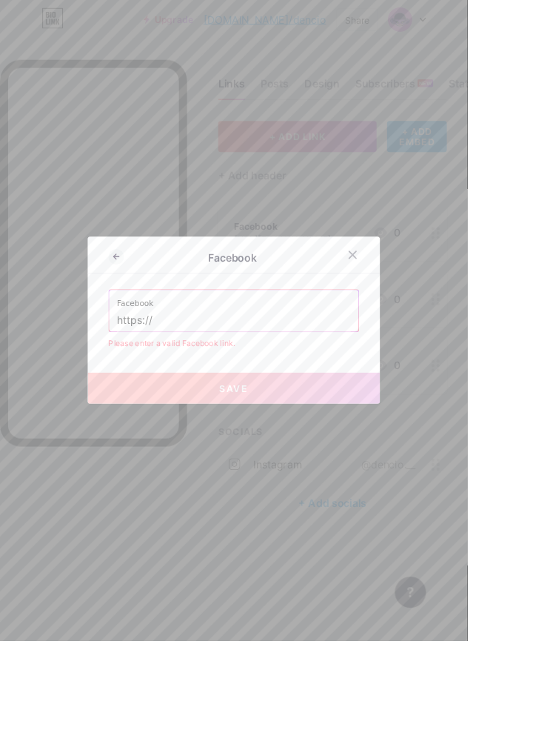
type input "[URL][DOMAIN_NAME]"
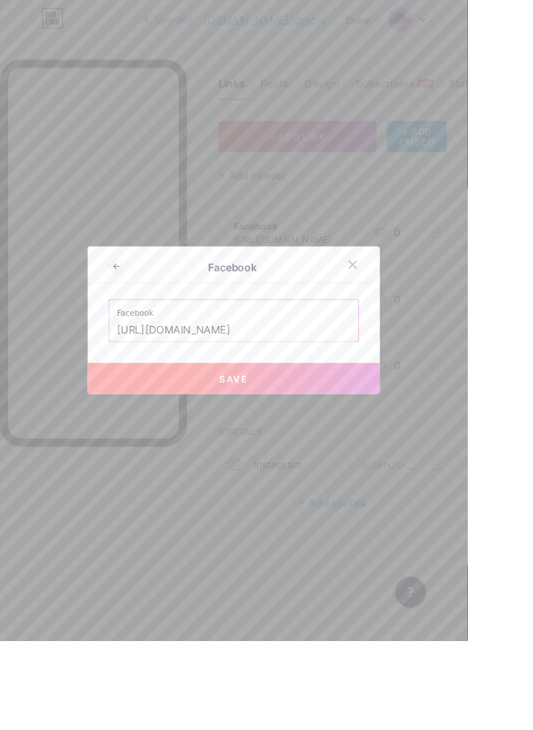
click at [214, 449] on button "Save" at bounding box center [266, 431] width 333 height 36
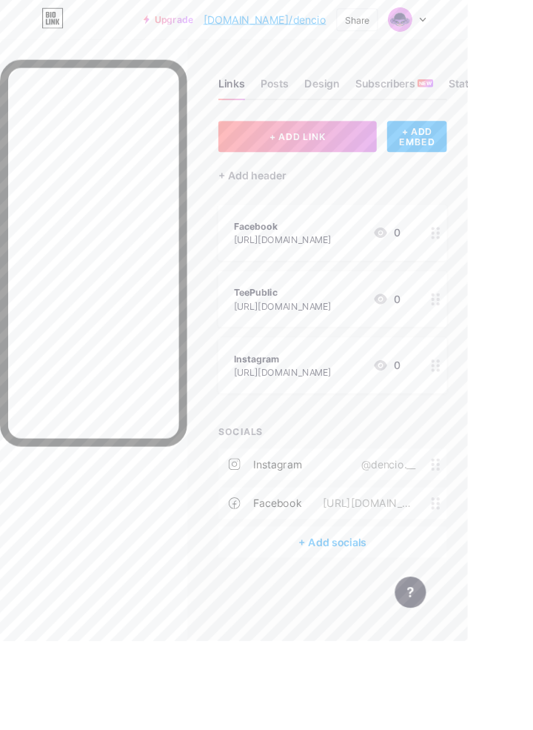
click at [374, 616] on div "+ Add socials" at bounding box center [379, 618] width 261 height 36
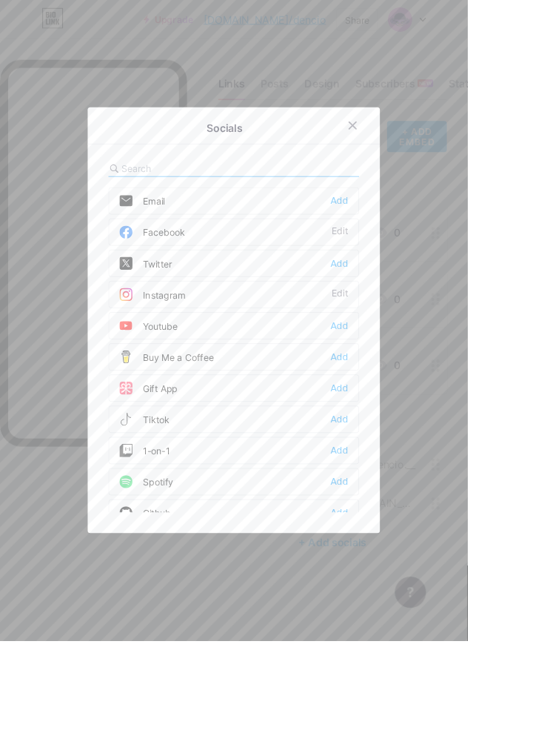
click at [185, 485] on div "Tiktok" at bounding box center [164, 477] width 57 height 15
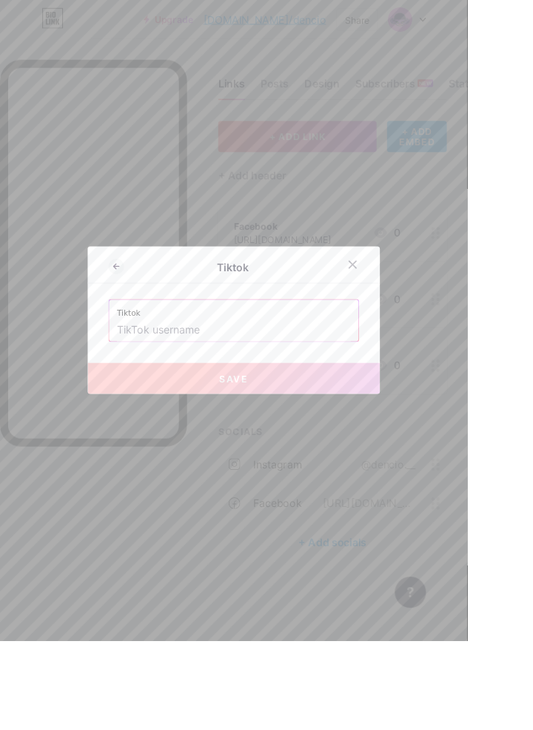
click at [155, 389] on input "text" at bounding box center [266, 376] width 267 height 25
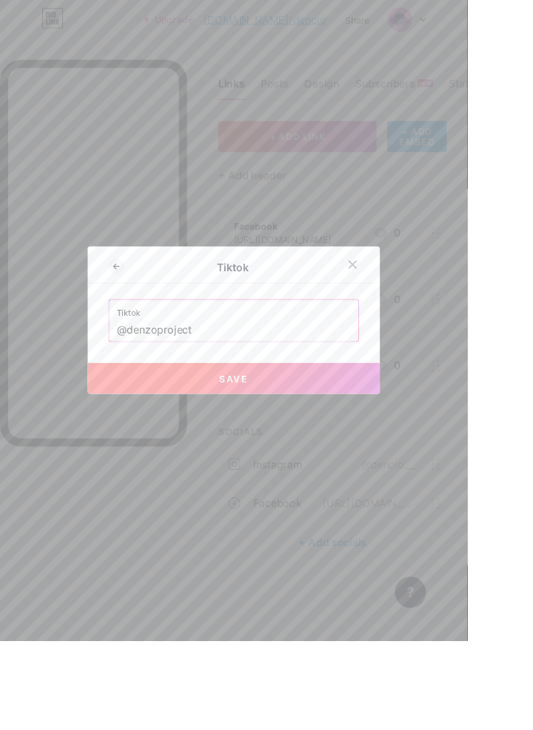
click at [222, 449] on button "Save" at bounding box center [266, 431] width 333 height 36
type input "[URL][DOMAIN_NAME]"
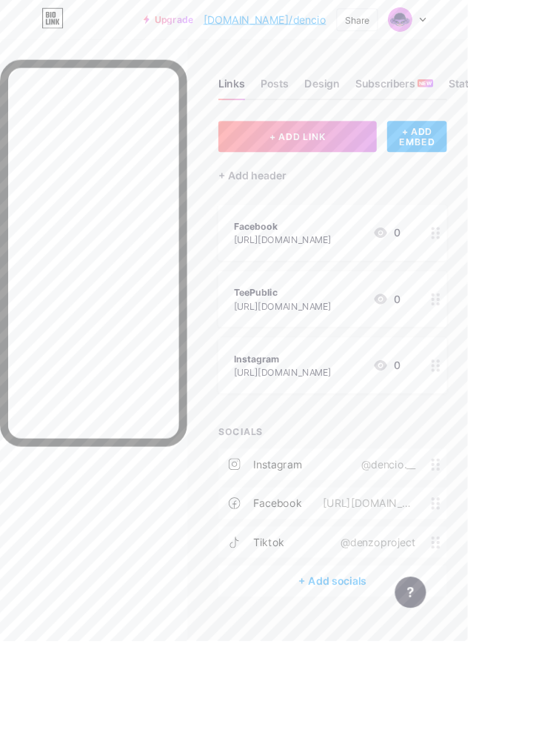
click at [422, 24] on div "Share" at bounding box center [407, 23] width 28 height 16
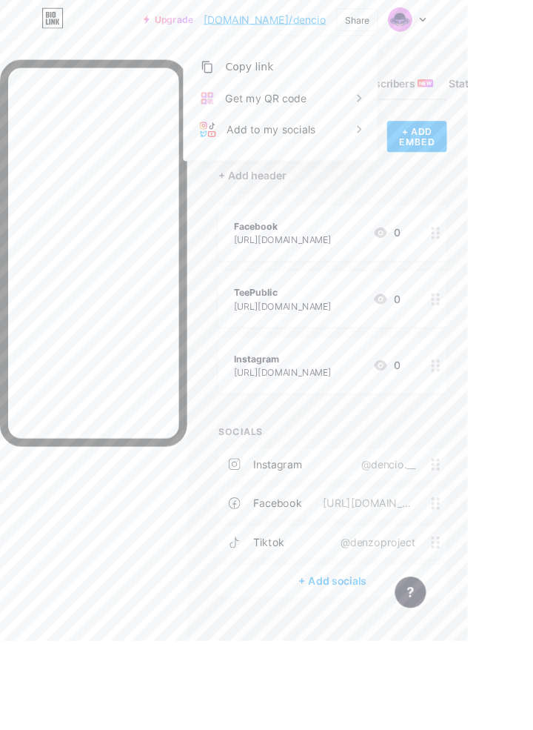
click at [312, 78] on div "Copy link" at bounding box center [284, 76] width 55 height 18
